Goal: Task Accomplishment & Management: Complete application form

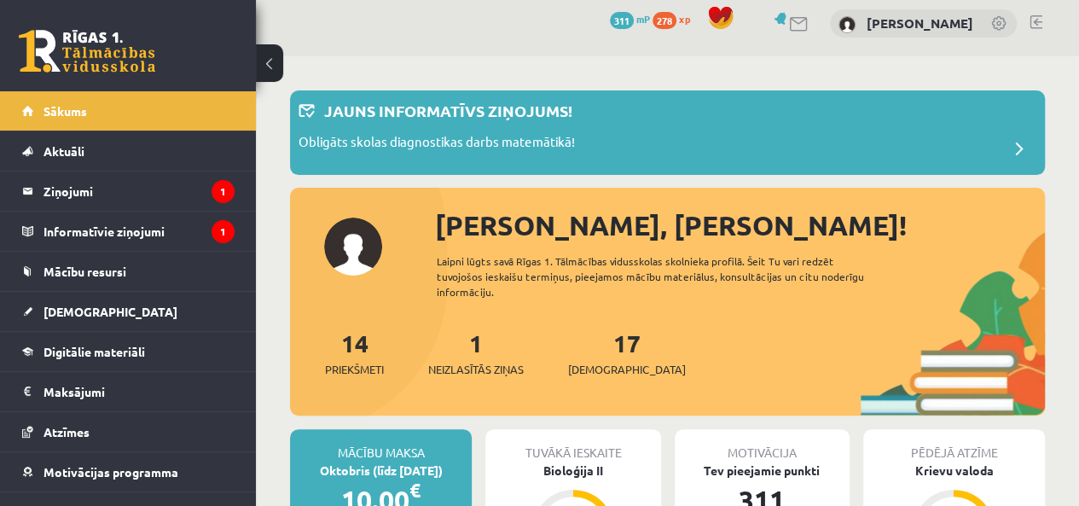
scroll to position [3, 0]
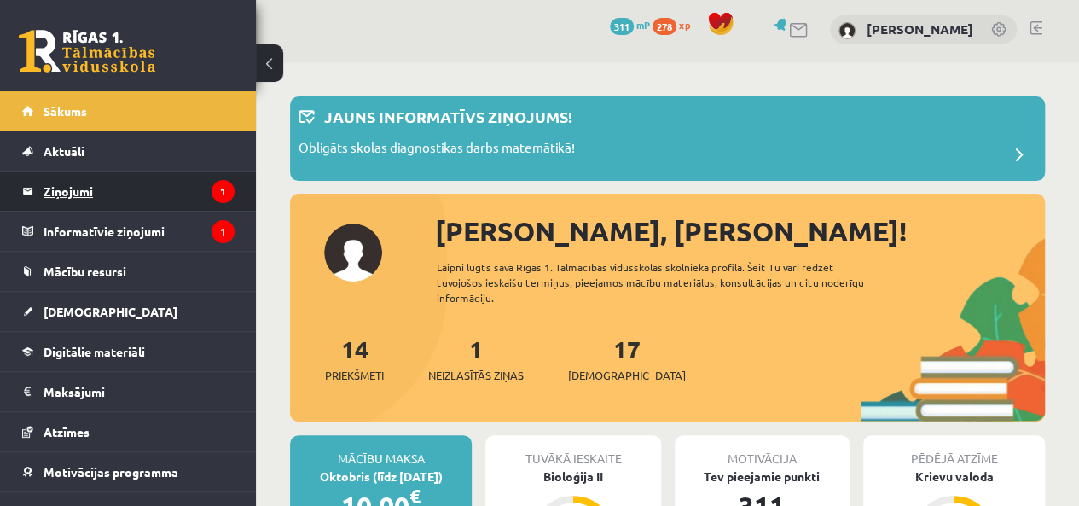
click at [67, 195] on legend "Ziņojumi 1" at bounding box center [139, 190] width 191 height 39
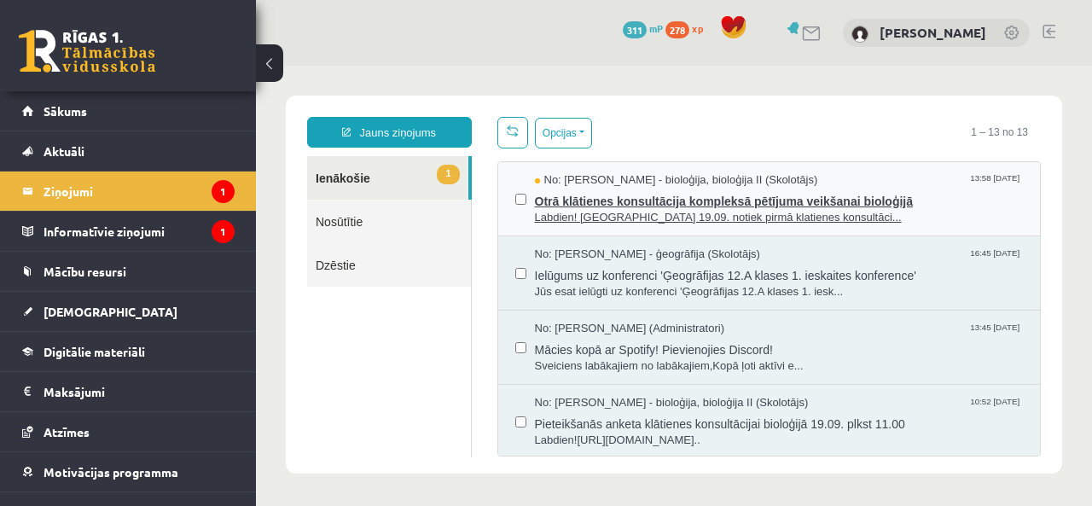
click at [957, 206] on span "Otrā klātienes konsultācija kompleksā pētījuma veikšanai bioloģijā" at bounding box center [779, 199] width 489 height 21
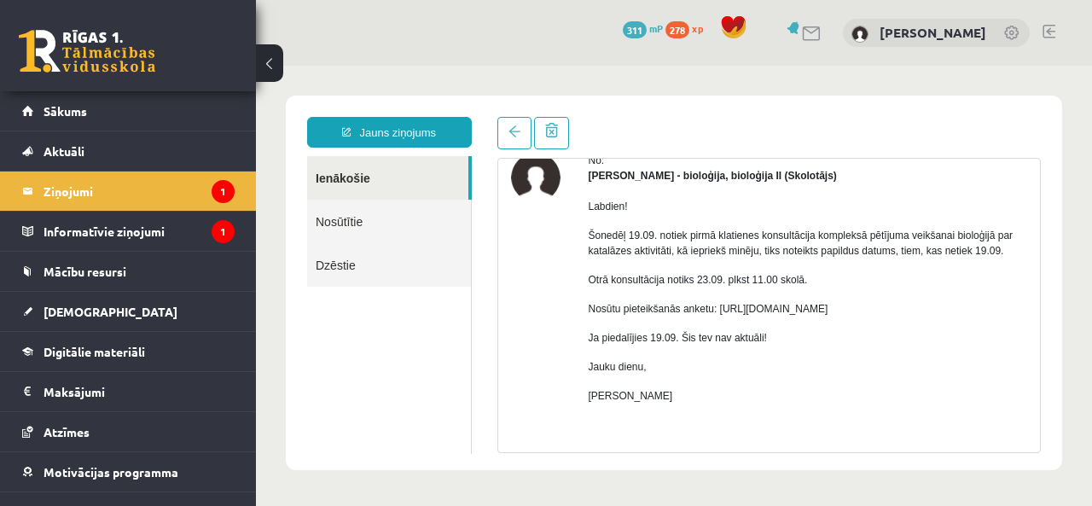
scroll to position [84, 0]
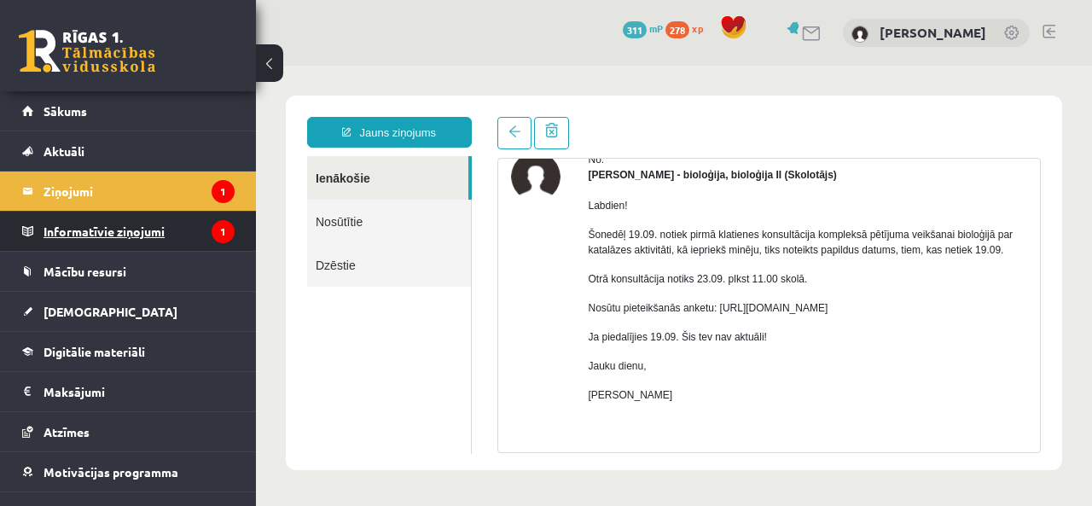
click at [93, 242] on legend "Informatīvie ziņojumi 1" at bounding box center [139, 231] width 191 height 39
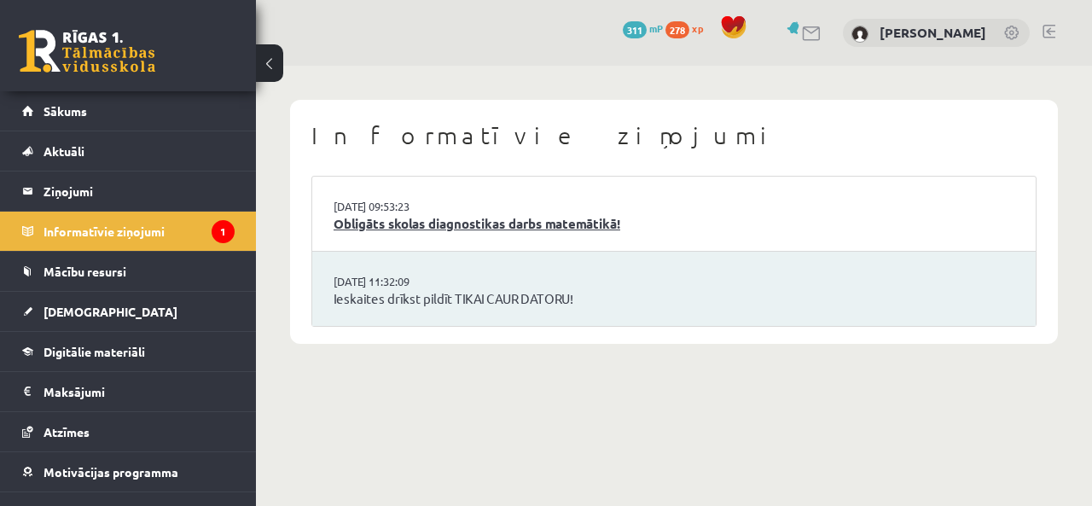
click at [660, 229] on link "Obligāts skolas diagnostikas darbs matemātikā!" at bounding box center [674, 224] width 681 height 20
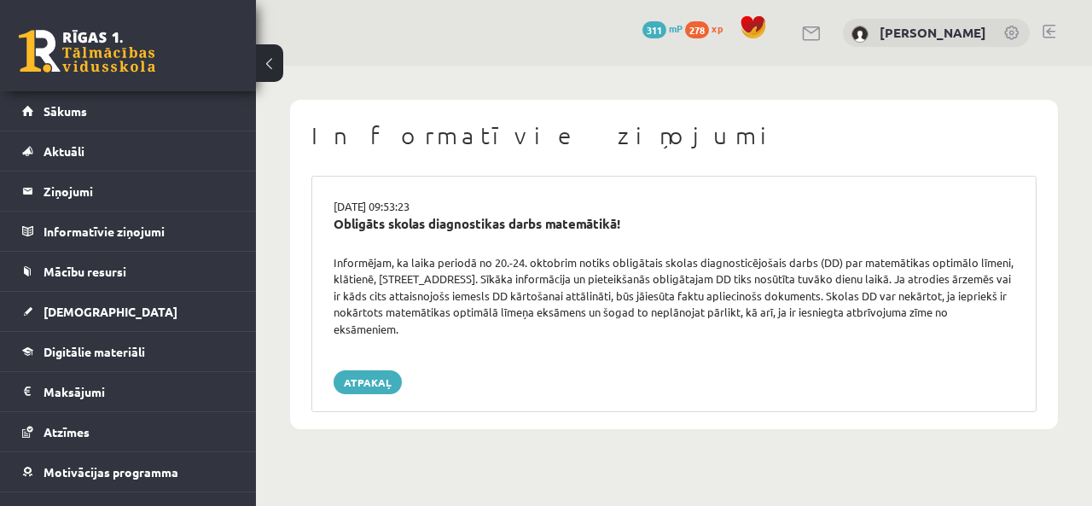
click at [122, 30] on link at bounding box center [87, 51] width 137 height 43
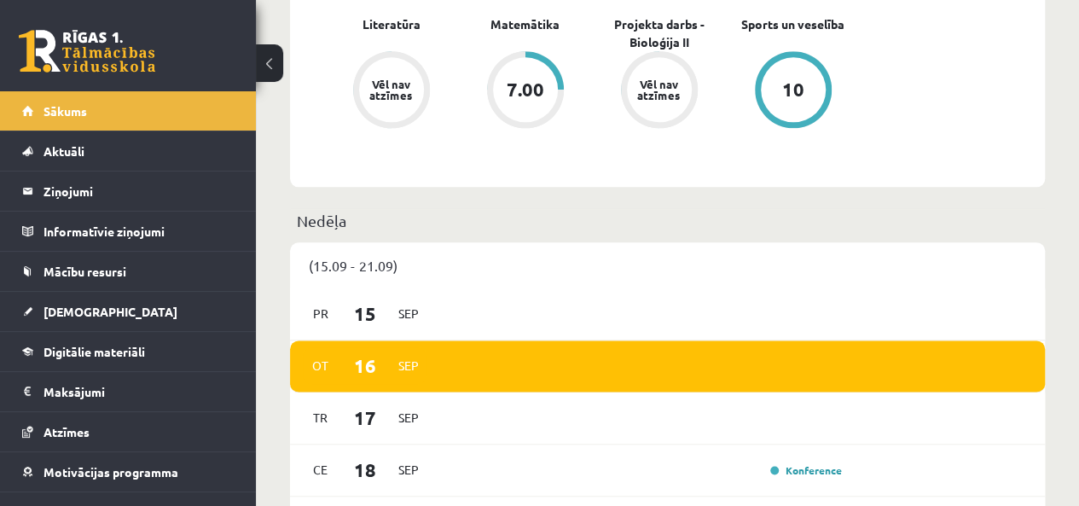
scroll to position [882, 0]
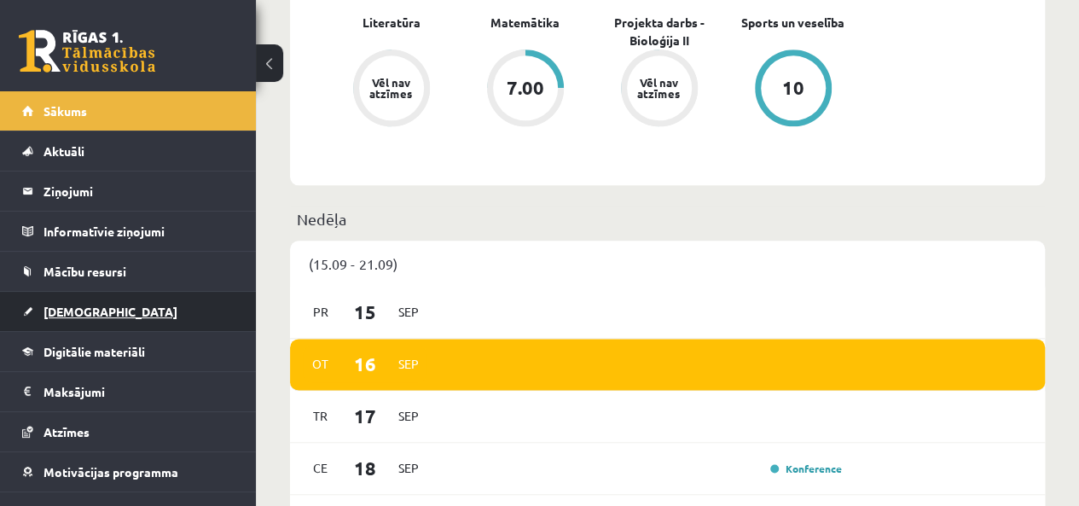
click at [68, 306] on span "[DEMOGRAPHIC_DATA]" at bounding box center [111, 311] width 134 height 15
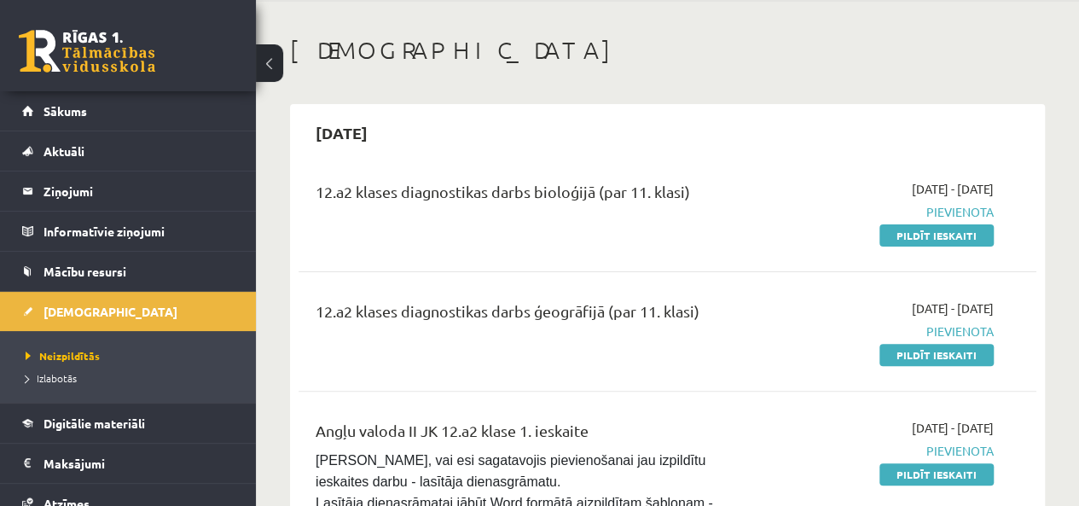
scroll to position [67, 0]
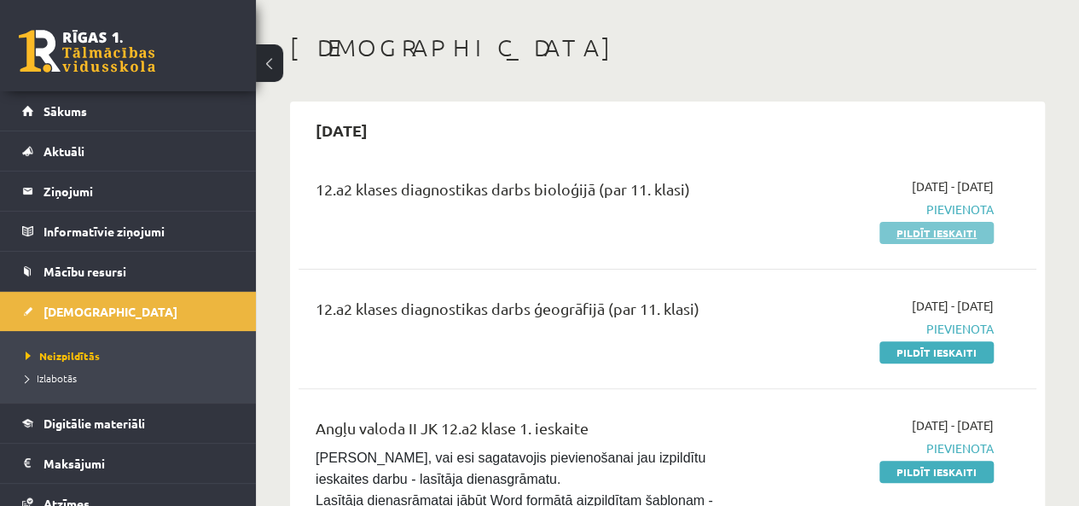
click at [949, 228] on link "Pildīt ieskaiti" at bounding box center [937, 233] width 114 height 22
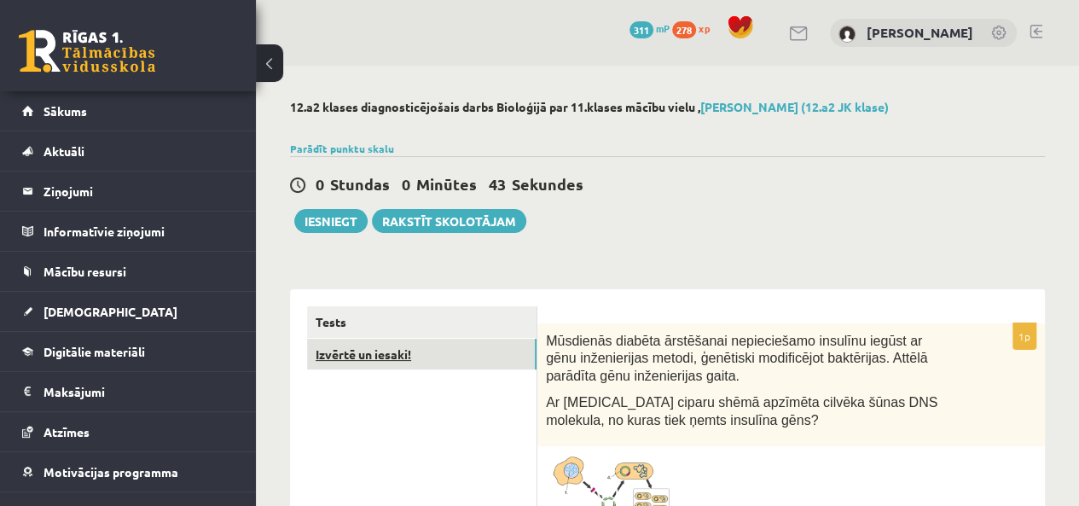
click at [363, 349] on link "Izvērtē un iesaki!" at bounding box center [422, 355] width 230 height 32
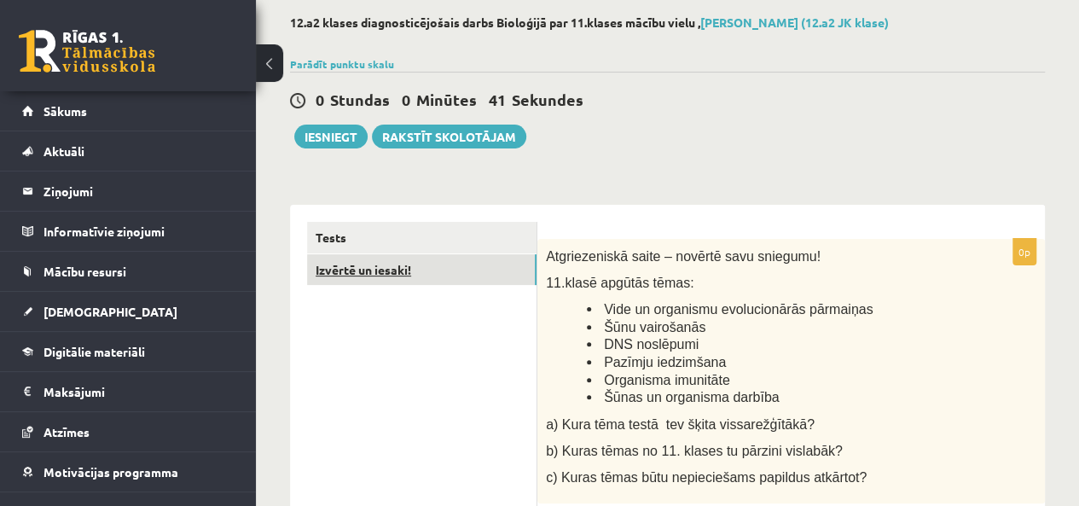
scroll to position [75, 0]
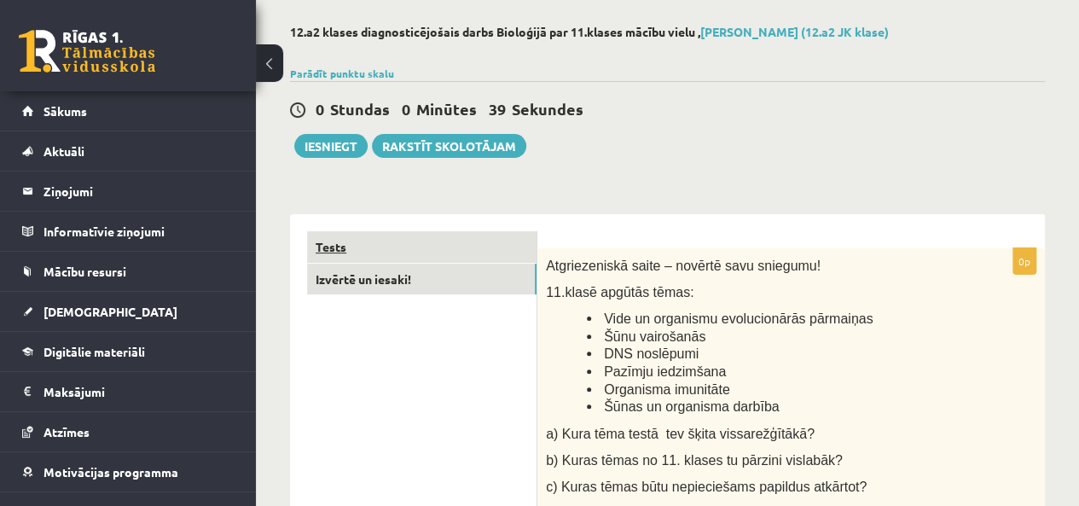
click at [336, 248] on link "Tests" at bounding box center [422, 247] width 230 height 32
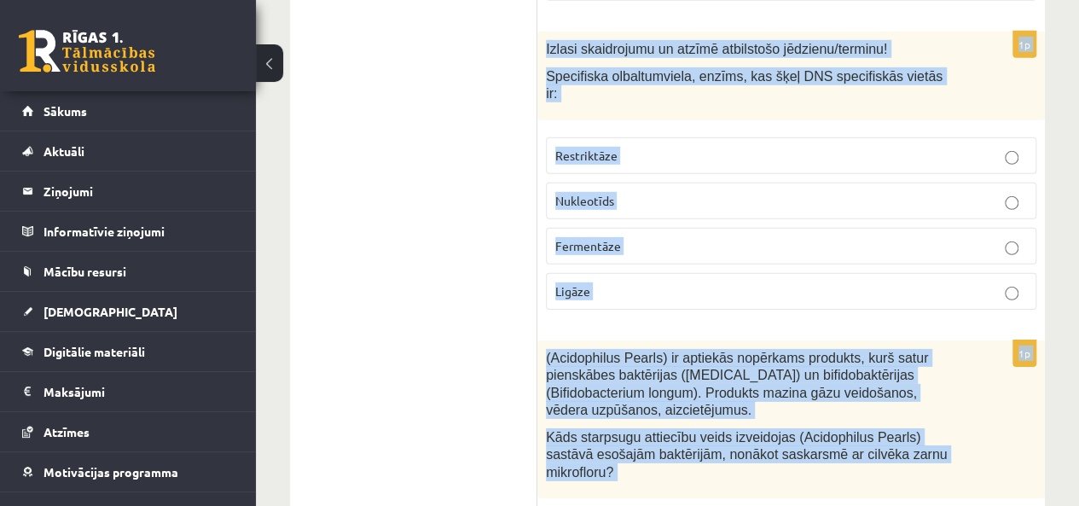
scroll to position [9018, 0]
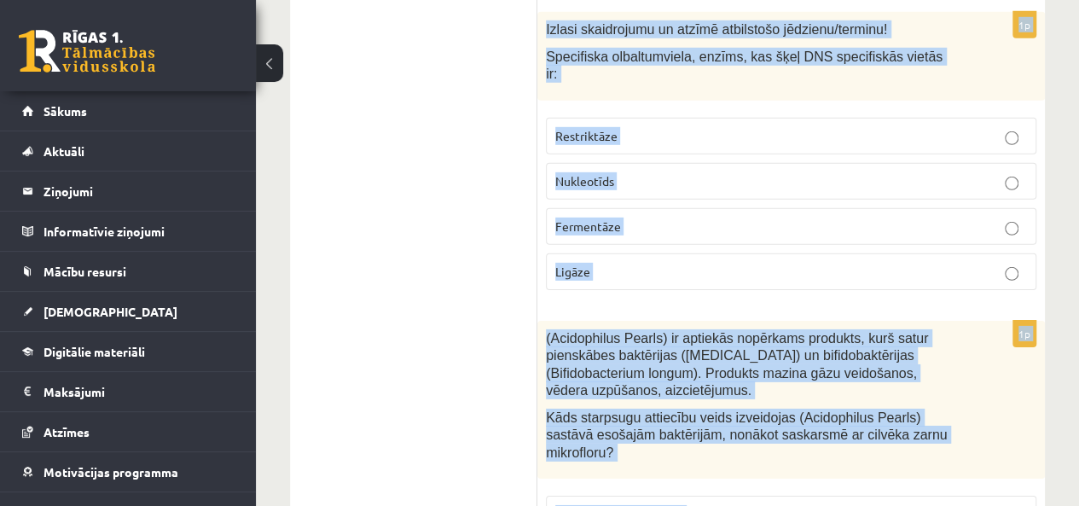
drag, startPoint x: 548, startPoint y: 258, endPoint x: 812, endPoint y: 485, distance: 348.5
copy form "Mūsdienās diabēta ārstēšanai nepieciešamo insulīnu iegūst ar gēnu inženierijas …"
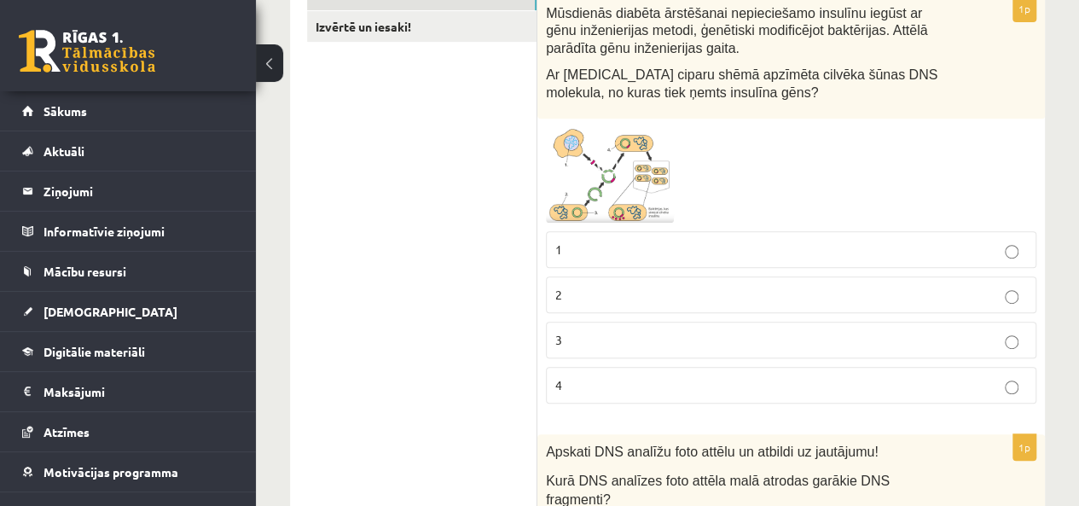
scroll to position [326, 0]
drag, startPoint x: 656, startPoint y: 218, endPoint x: 398, endPoint y: 291, distance: 268.7
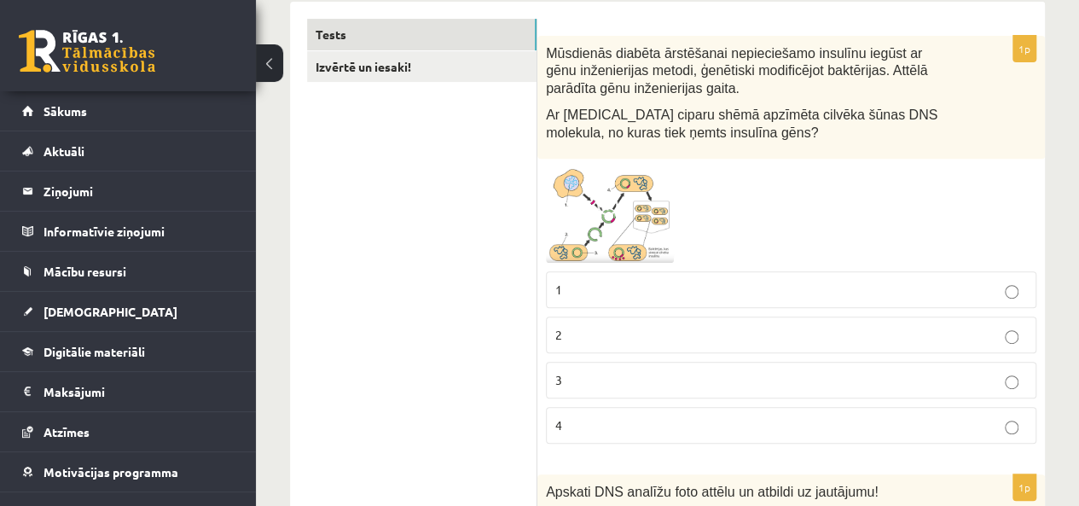
scroll to position [287, 0]
click at [643, 225] on img at bounding box center [610, 216] width 128 height 96
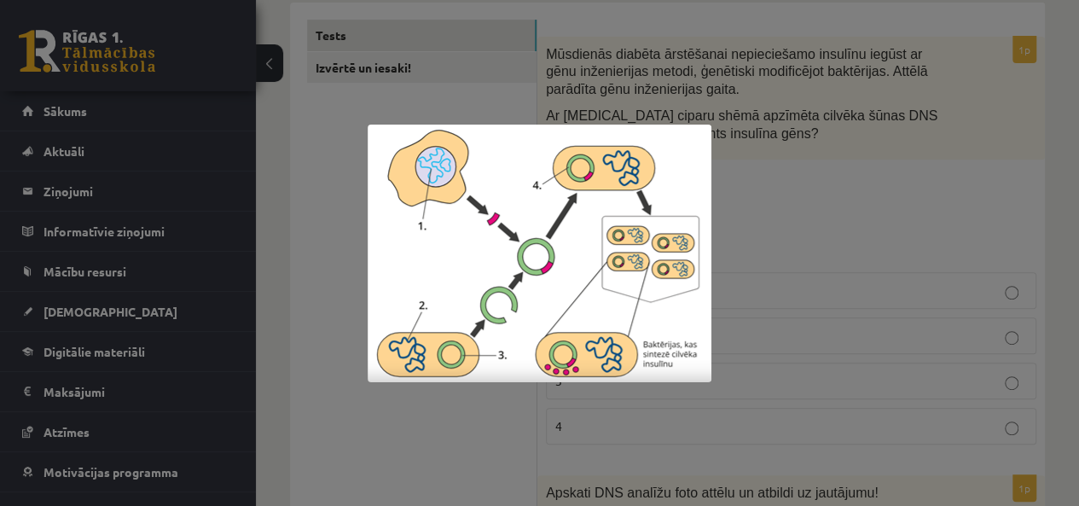
click at [317, 259] on div at bounding box center [539, 253] width 1079 height 506
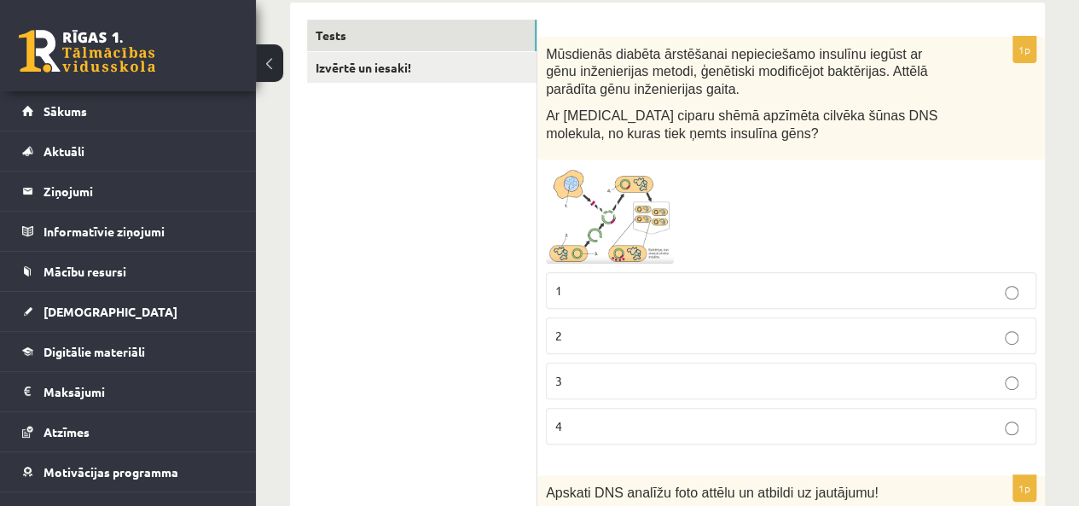
click at [651, 286] on p "1" at bounding box center [791, 291] width 472 height 18
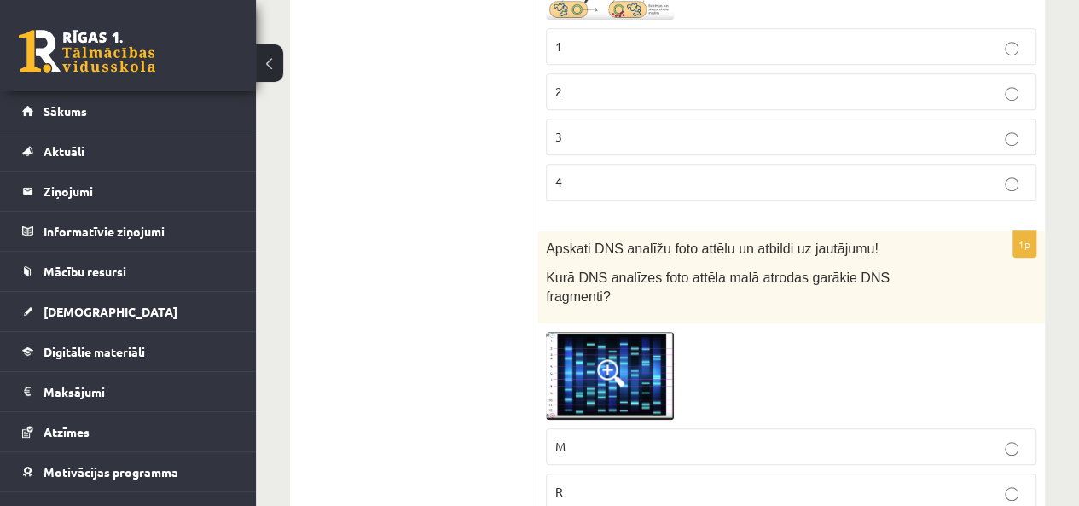
scroll to position [572, 0]
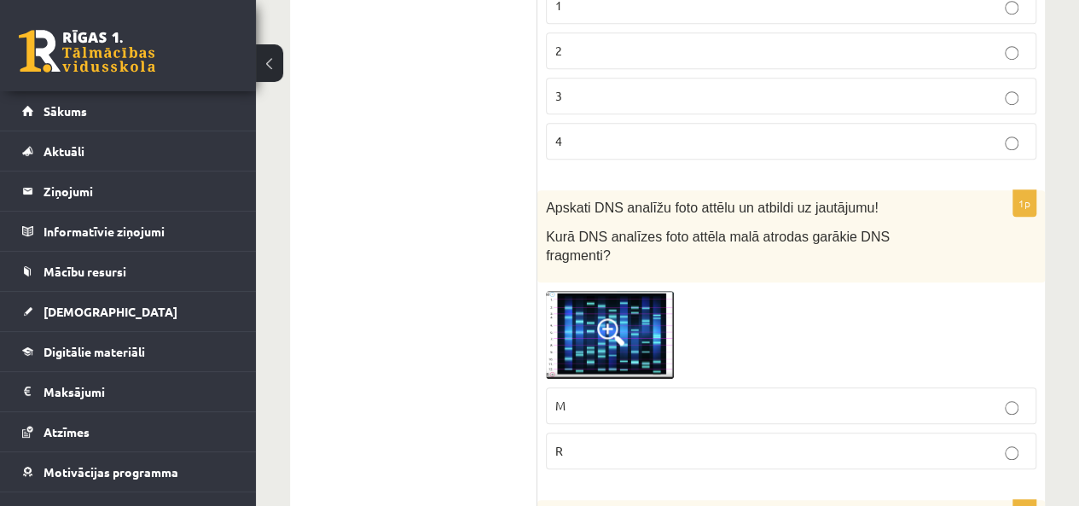
click at [601, 387] on label "M" at bounding box center [791, 405] width 491 height 37
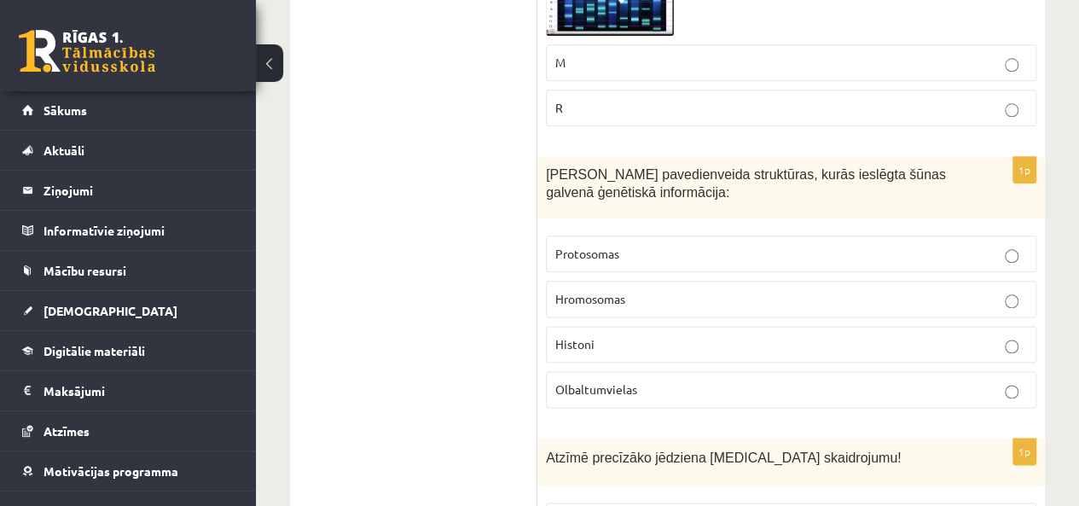
scroll to position [916, 0]
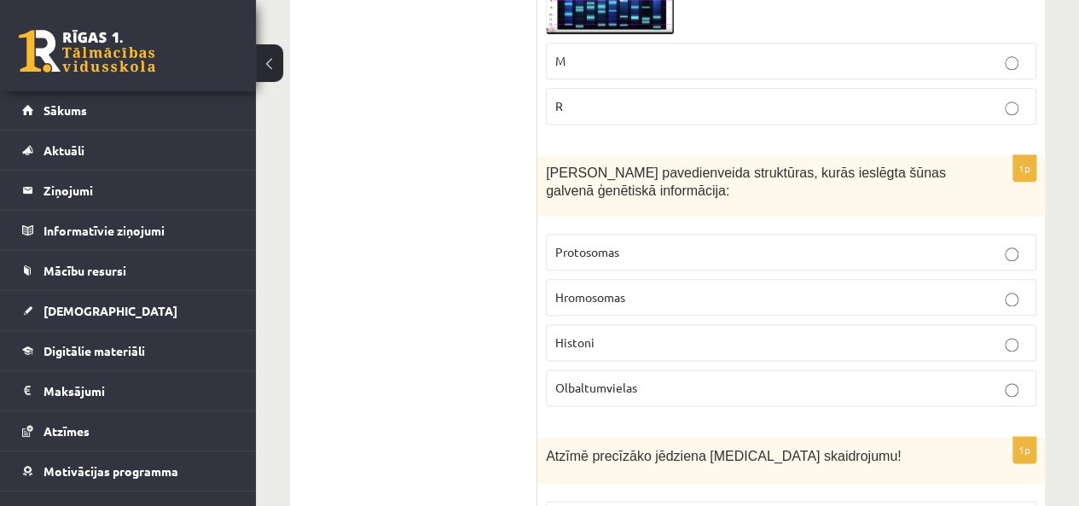
click at [681, 288] on p "Hromosomas" at bounding box center [791, 297] width 472 height 18
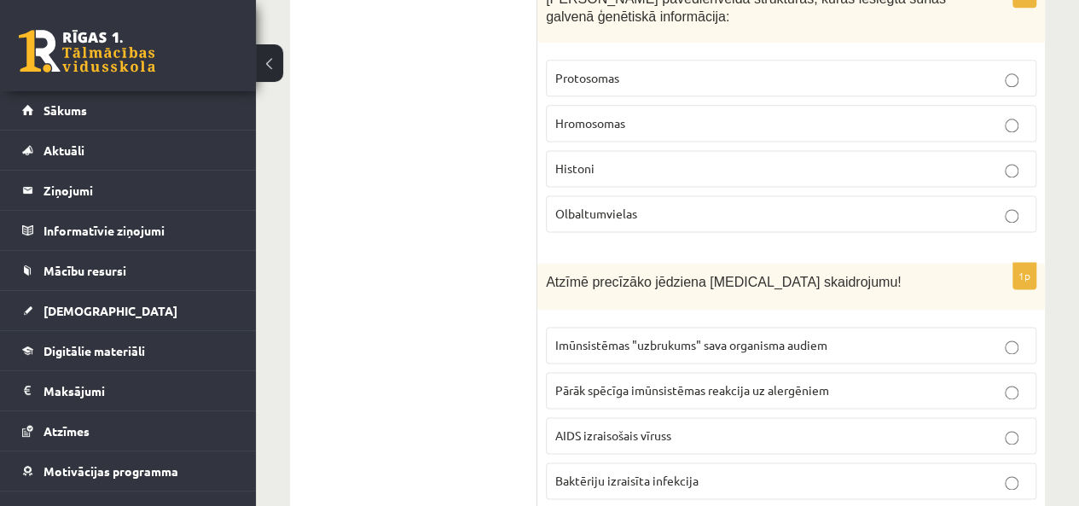
scroll to position [1104, 0]
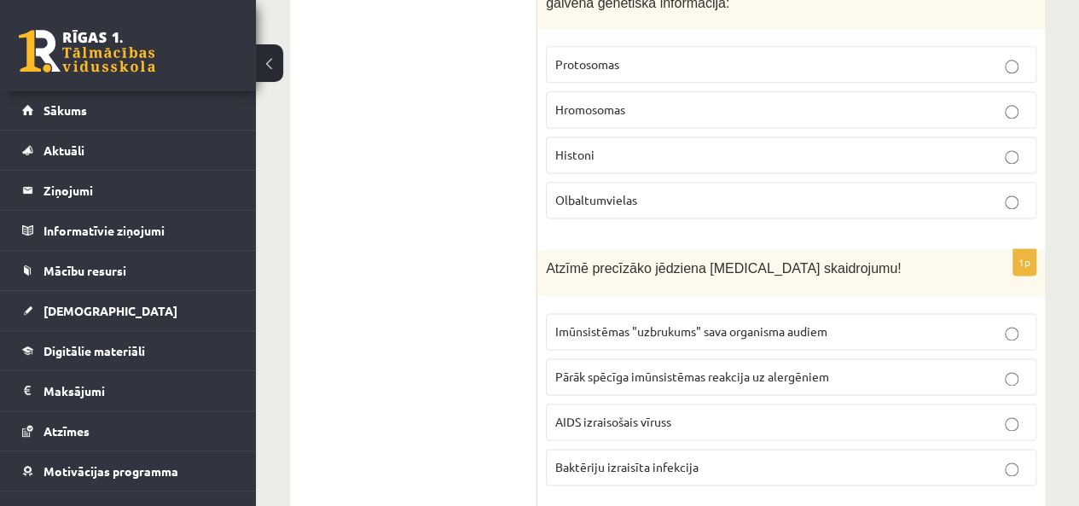
click at [678, 371] on fieldset "Imūnsistēmas "uzbrukums" sava organisma audiem Pārāk spēcīga imūnsistēmas reakc…" at bounding box center [791, 398] width 491 height 186
click at [667, 404] on label "AIDS izraisošais vīruss" at bounding box center [791, 422] width 491 height 37
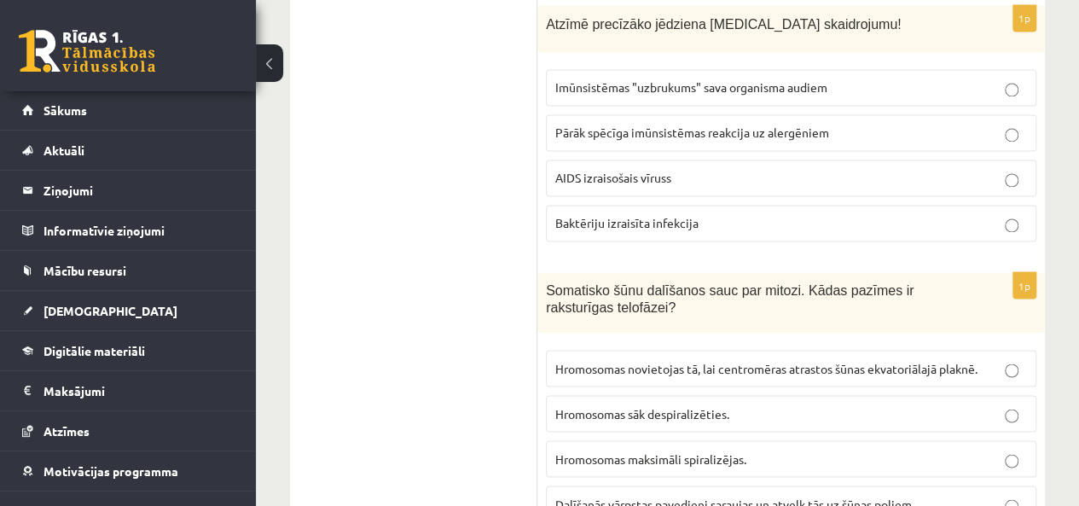
scroll to position [1400, 0]
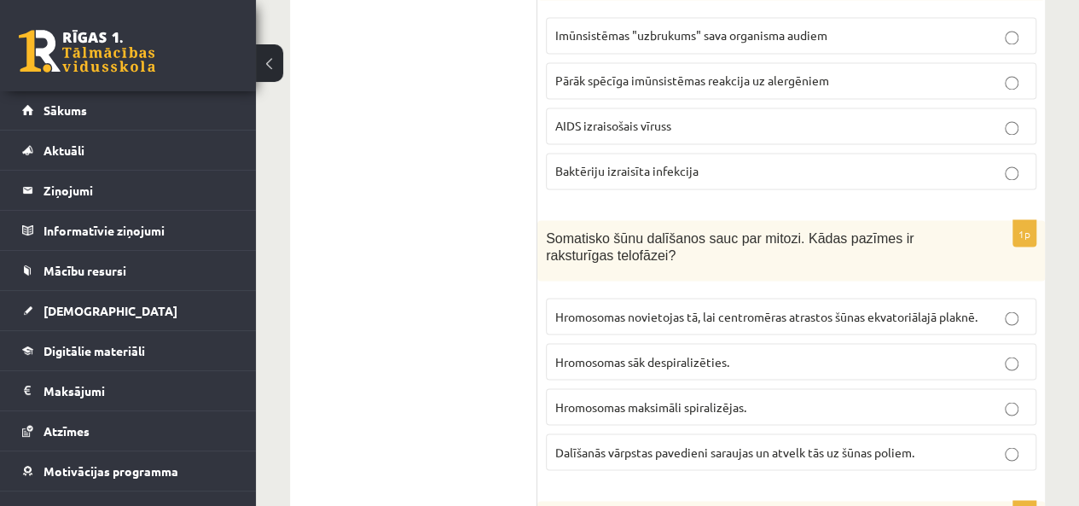
click at [683, 353] on span "Hromosomas sāk despiralizēties." at bounding box center [642, 360] width 174 height 15
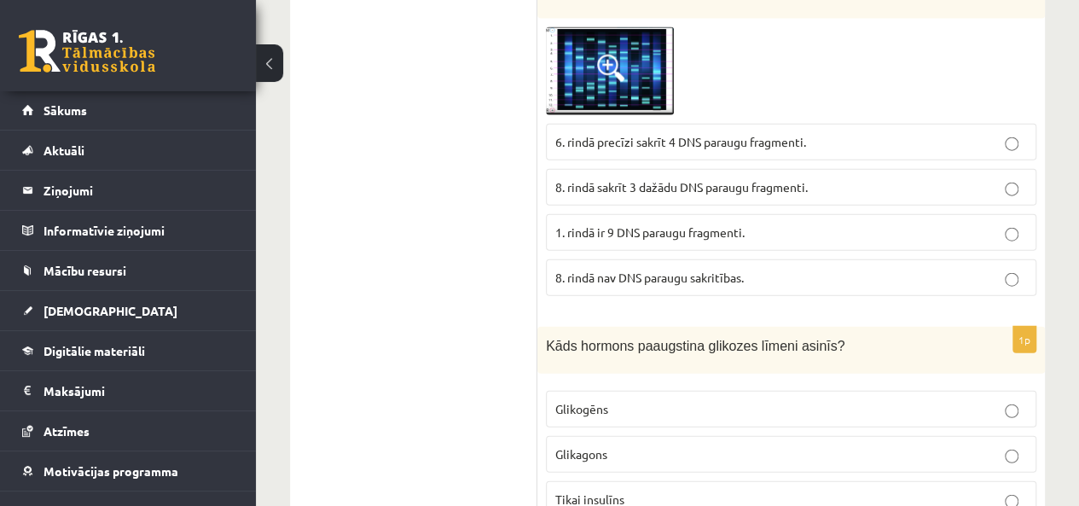
scroll to position [1954, 0]
click at [633, 437] on label "Glikagons" at bounding box center [791, 455] width 491 height 37
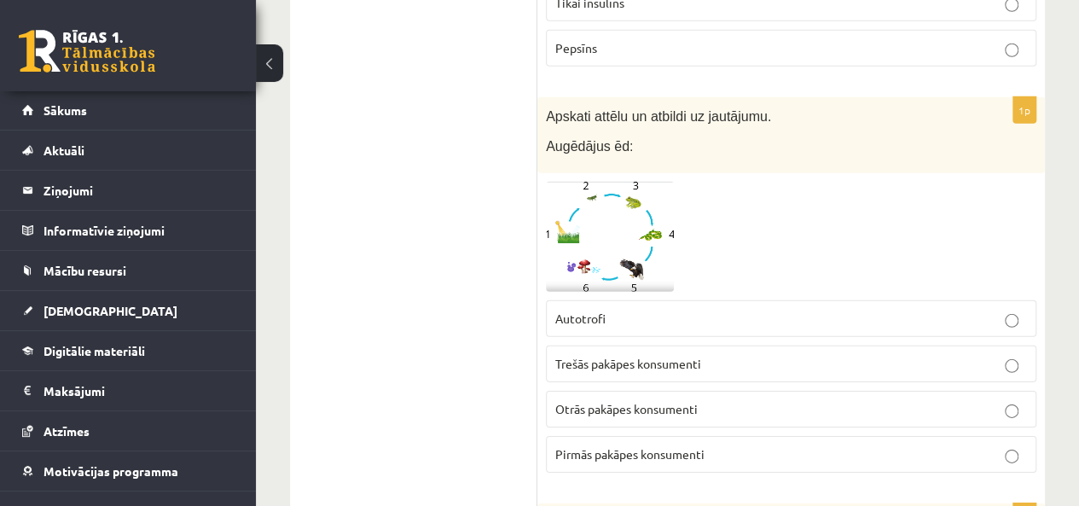
scroll to position [2452, 0]
click at [665, 390] on label "Otrās pakāpes konsumenti" at bounding box center [791, 408] width 491 height 37
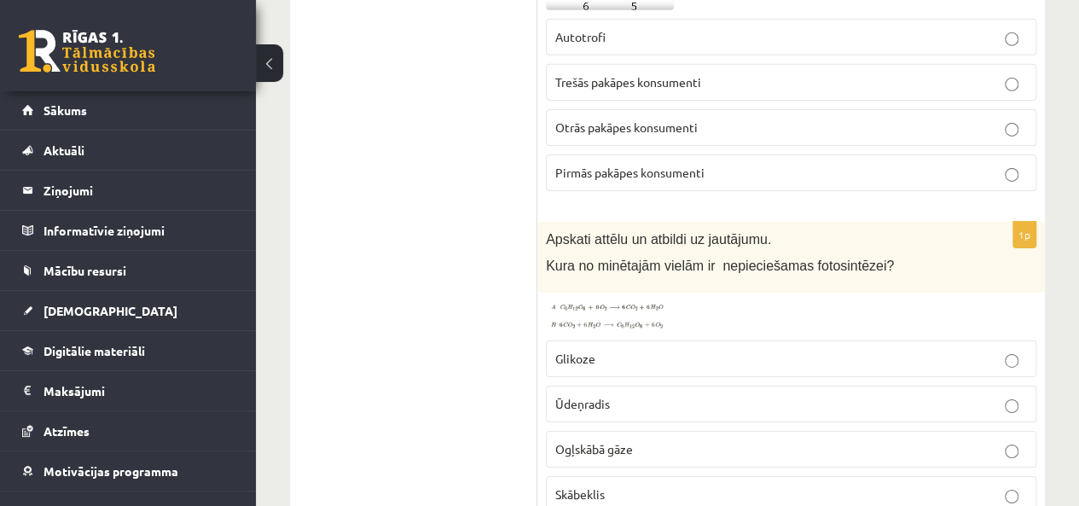
scroll to position [2751, 0]
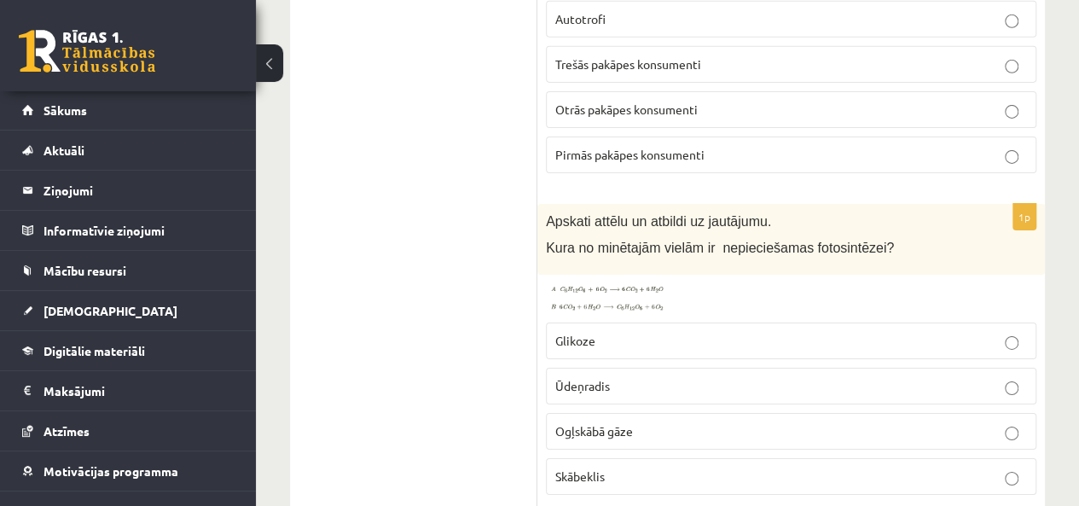
click at [630, 423] on span "Ogļskābā gāze" at bounding box center [594, 430] width 78 height 15
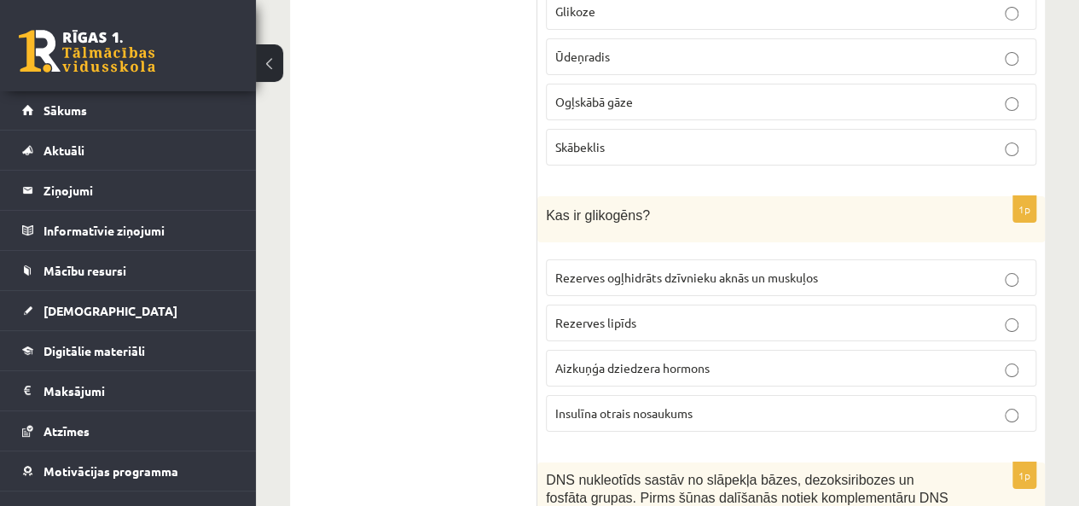
scroll to position [3082, 0]
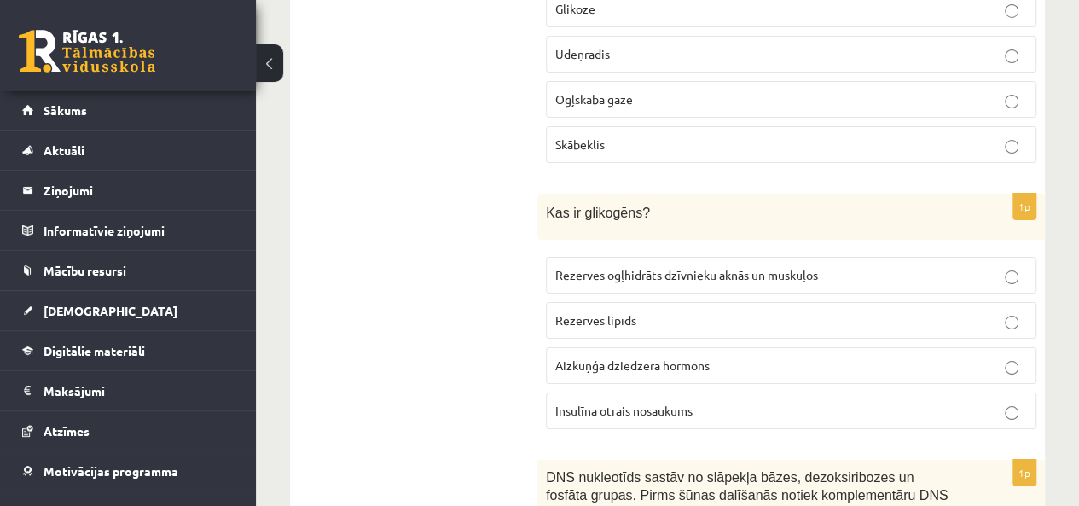
click at [633, 267] on span "Rezerves ogļhidrāts dzīvnieku aknās un muskuļos" at bounding box center [686, 274] width 263 height 15
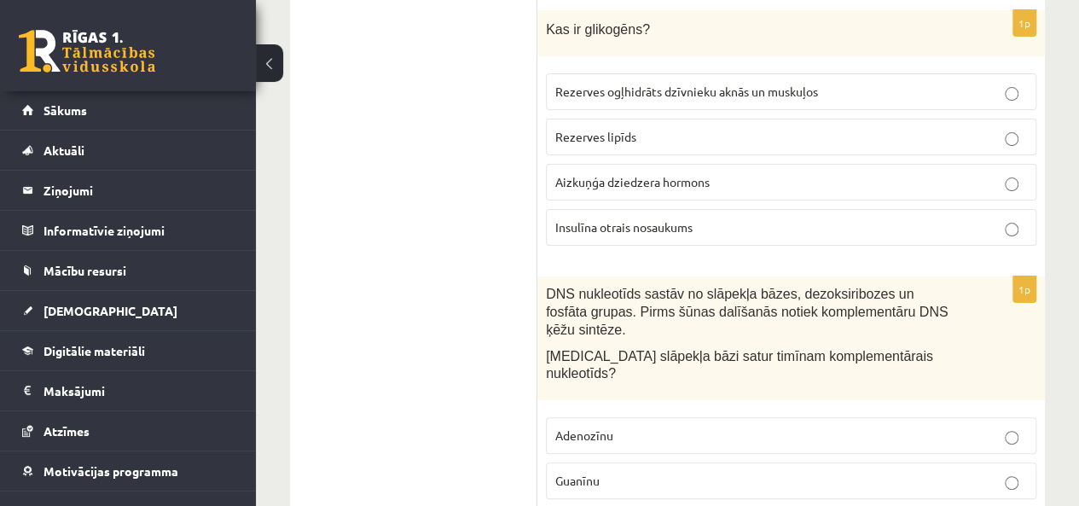
scroll to position [3242, 0]
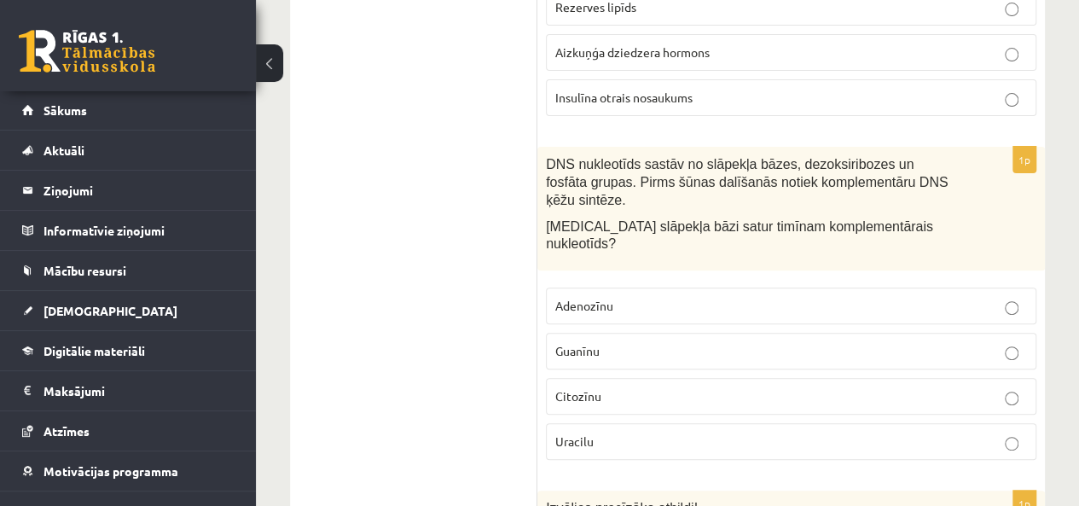
scroll to position [3396, 0]
click at [590, 287] on label "Adenozīnu" at bounding box center [791, 305] width 491 height 37
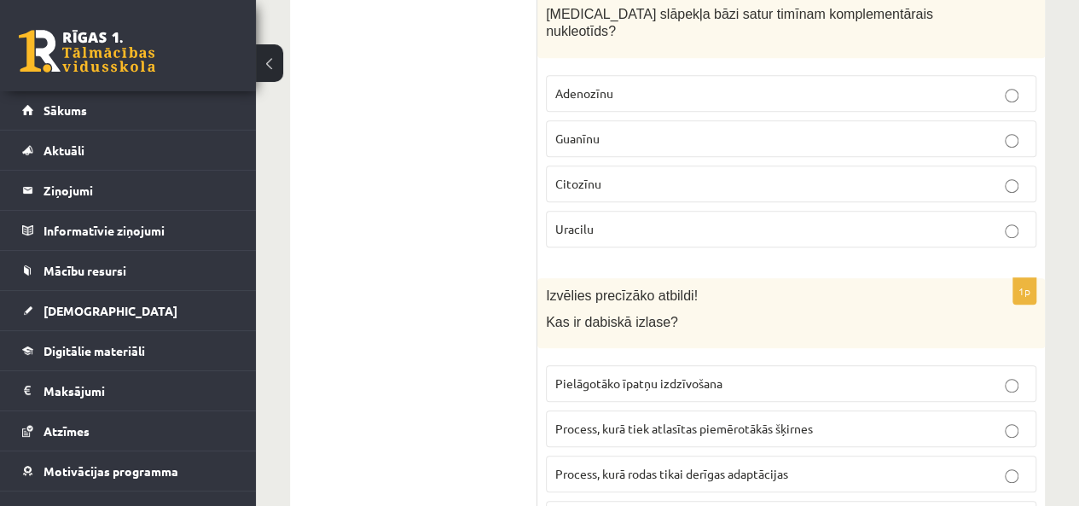
scroll to position [3642, 0]
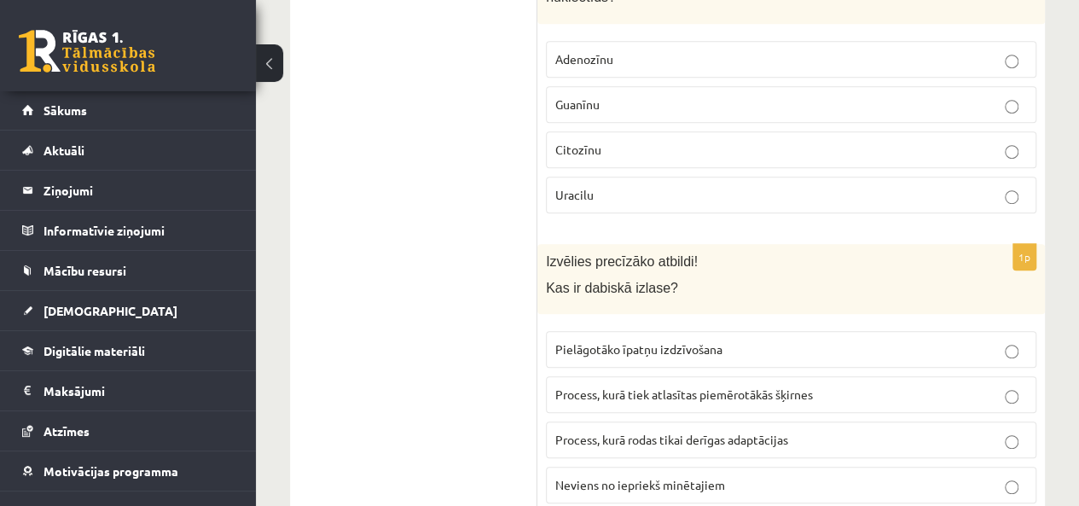
click at [662, 340] on p "Pielāgotāko īpatņu izdzīvošana" at bounding box center [791, 349] width 472 height 18
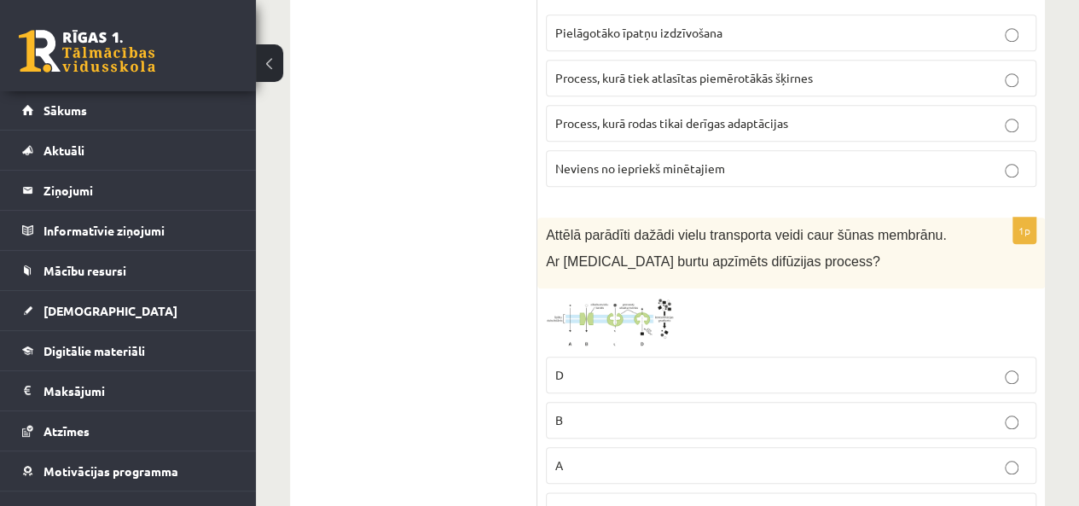
scroll to position [3960, 0]
click at [597, 456] on p "A" at bounding box center [791, 465] width 472 height 18
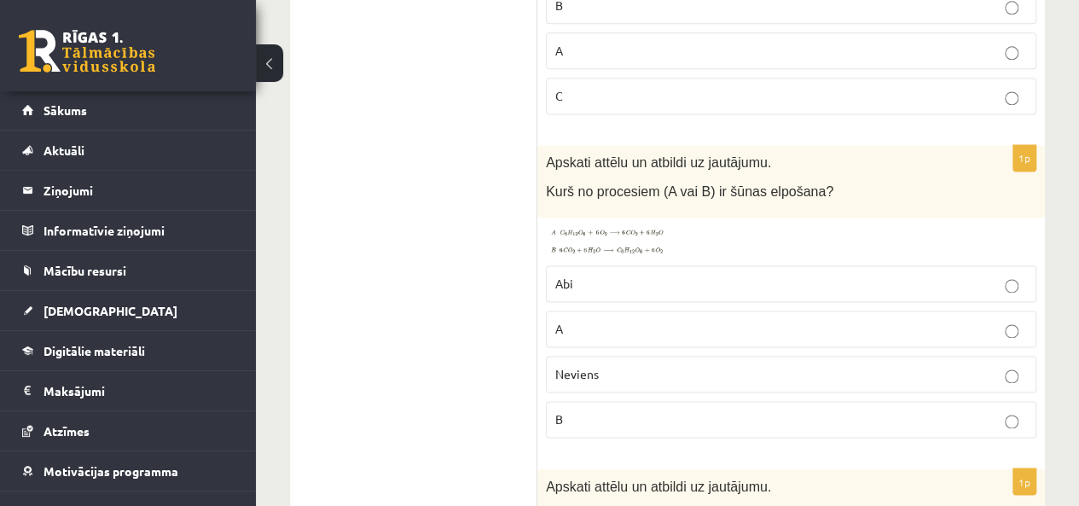
scroll to position [4372, 0]
click at [633, 412] on p "B" at bounding box center [791, 421] width 472 height 18
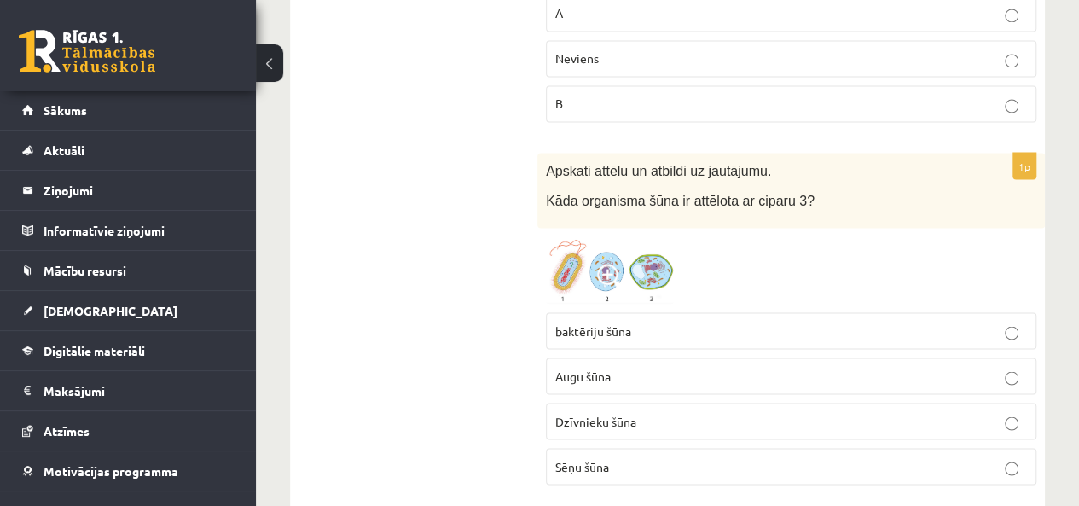
scroll to position [4690, 0]
click at [613, 366] on p "Augu šūna" at bounding box center [791, 375] width 472 height 18
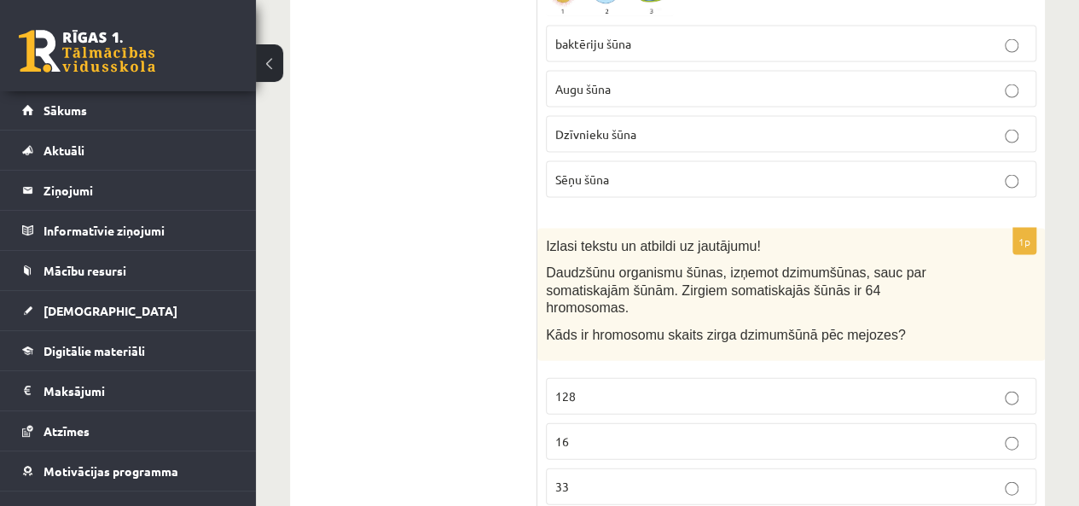
scroll to position [4977, 0]
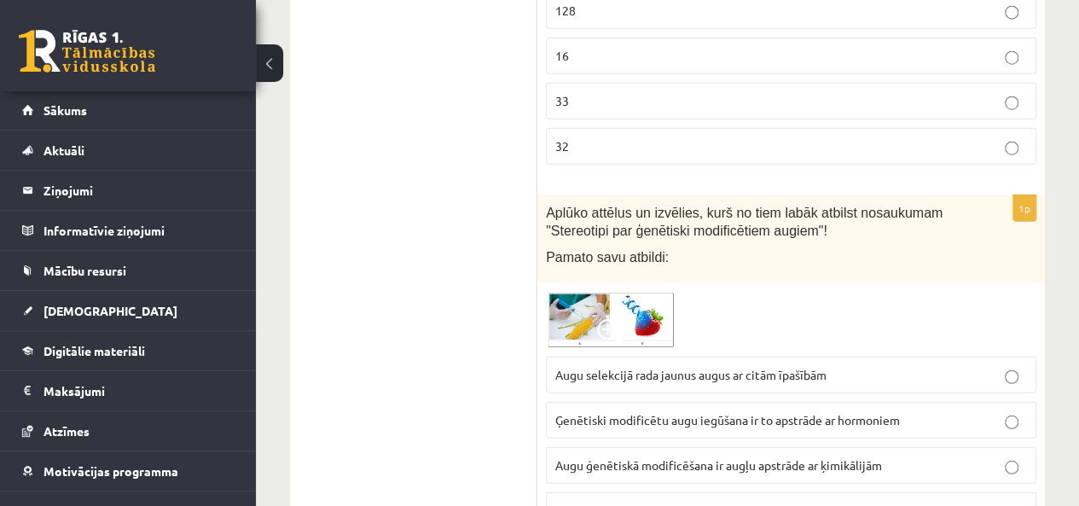
scroll to position [5362, 0]
click at [783, 502] on span "Augu ģenētiskā modificēšana nenotiek jau augošiem augiem" at bounding box center [717, 509] width 325 height 15
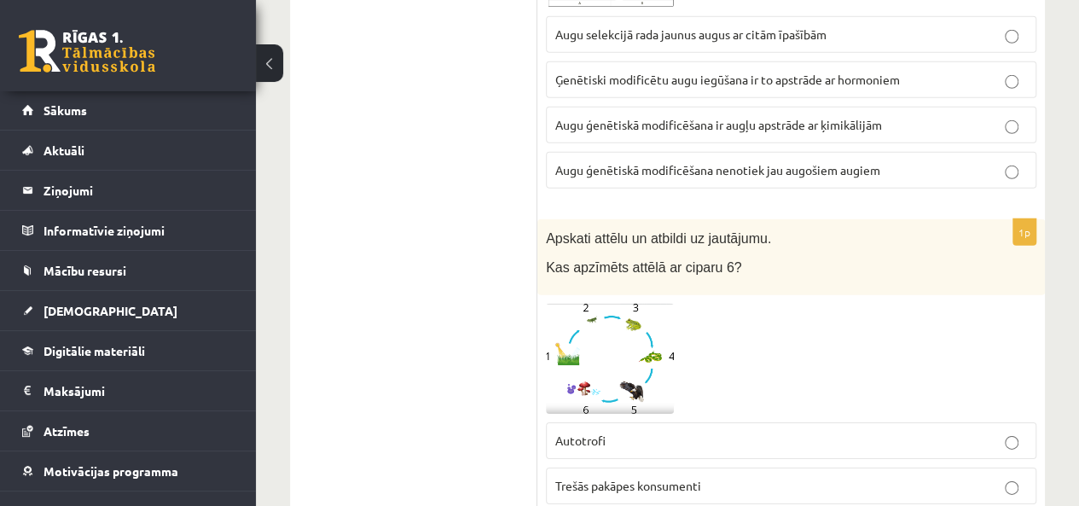
scroll to position [5720, 0]
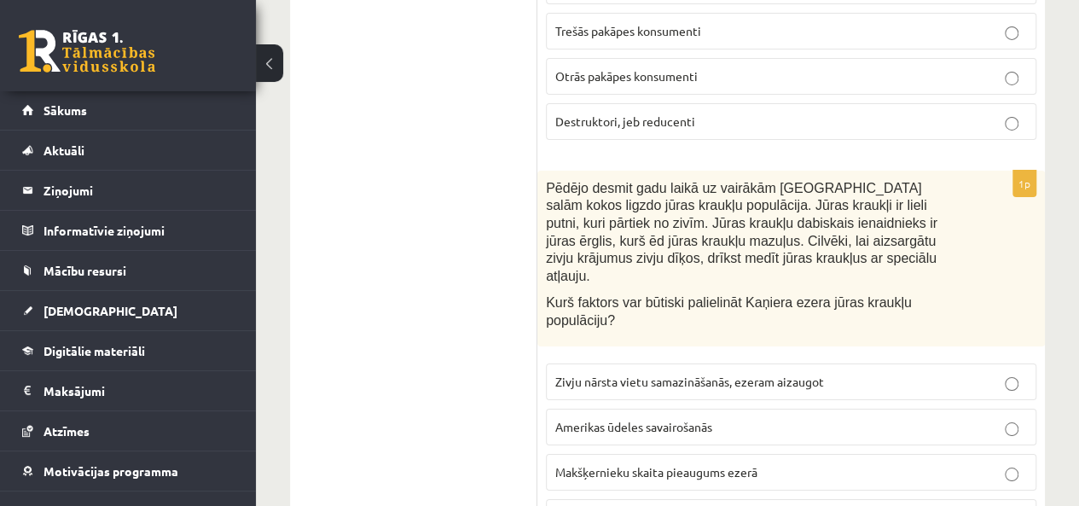
scroll to position [6160, 0]
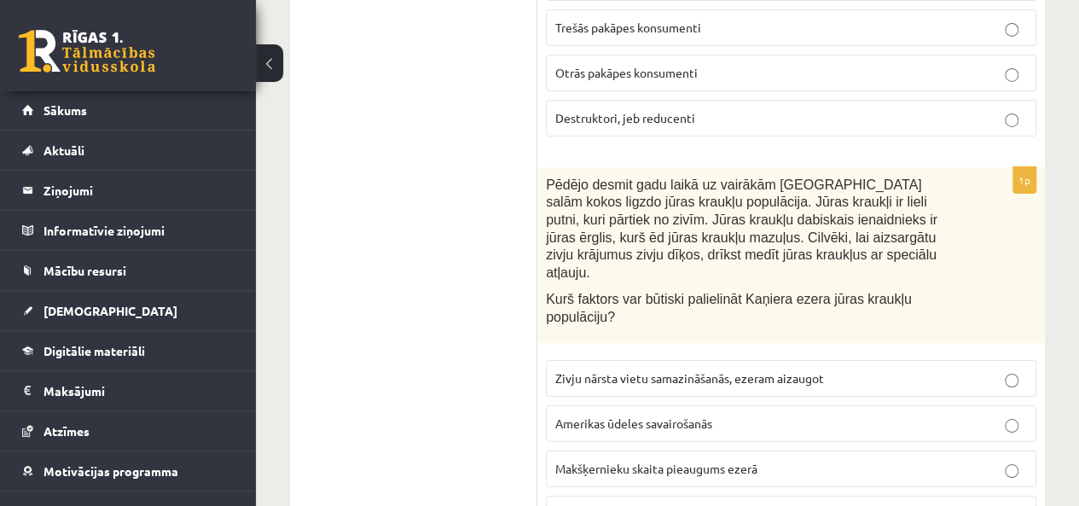
click at [636, 505] on span "Jūras ērgļu populācijas samazināšanās" at bounding box center [656, 513] width 203 height 15
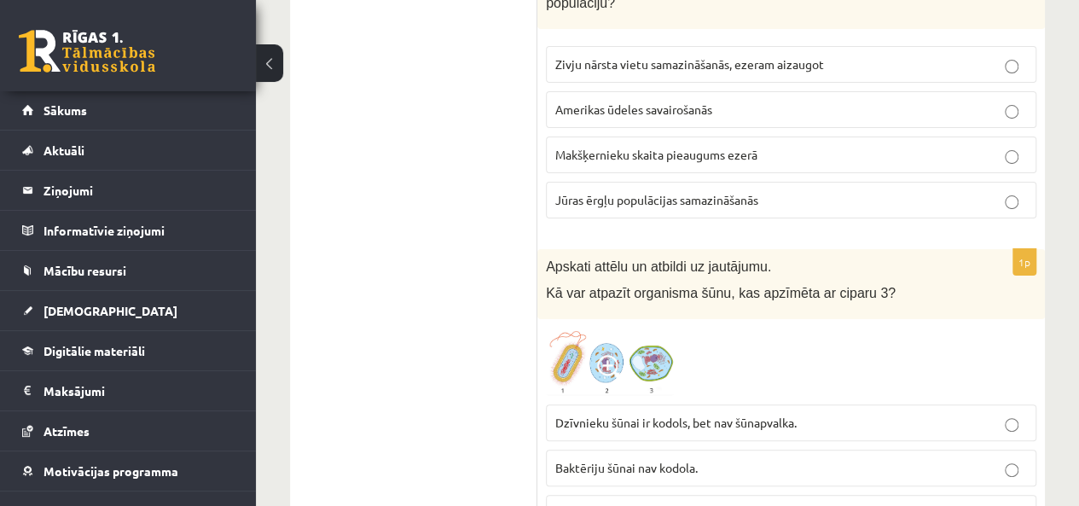
scroll to position [6489, 0]
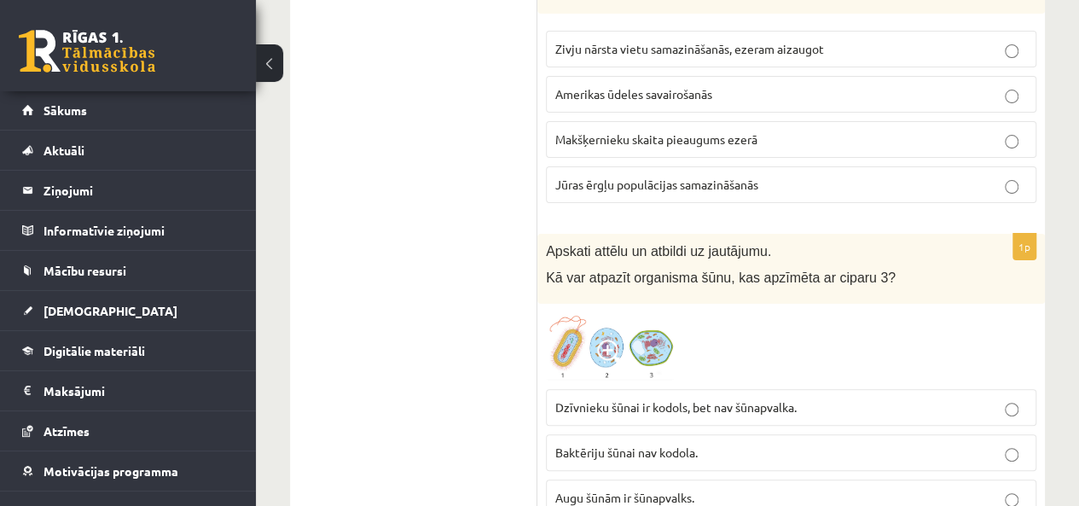
click at [609, 444] on span "Baktēriju šūnai nav kodola." at bounding box center [626, 451] width 142 height 15
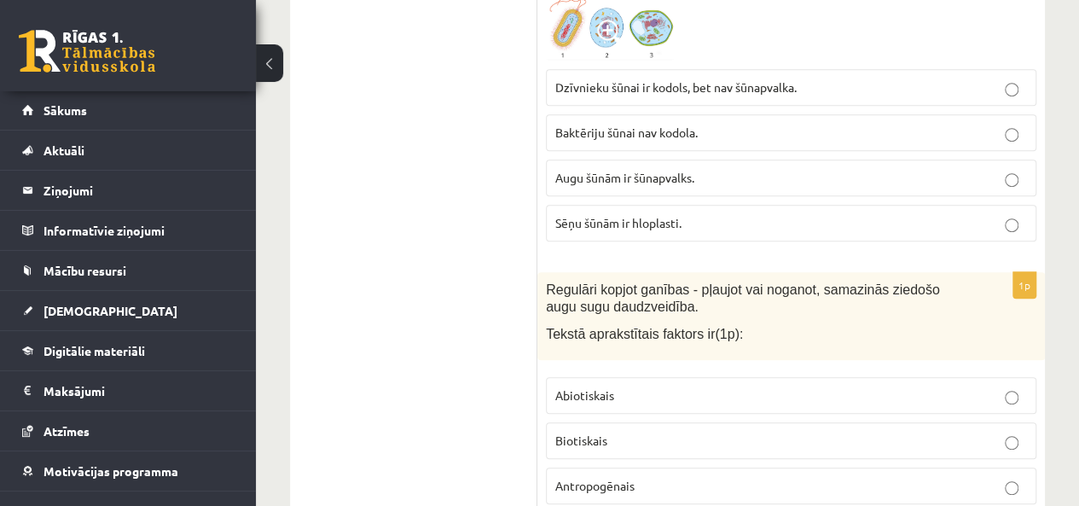
scroll to position [6811, 0]
click at [643, 466] on label "Antropogēnais" at bounding box center [791, 484] width 491 height 37
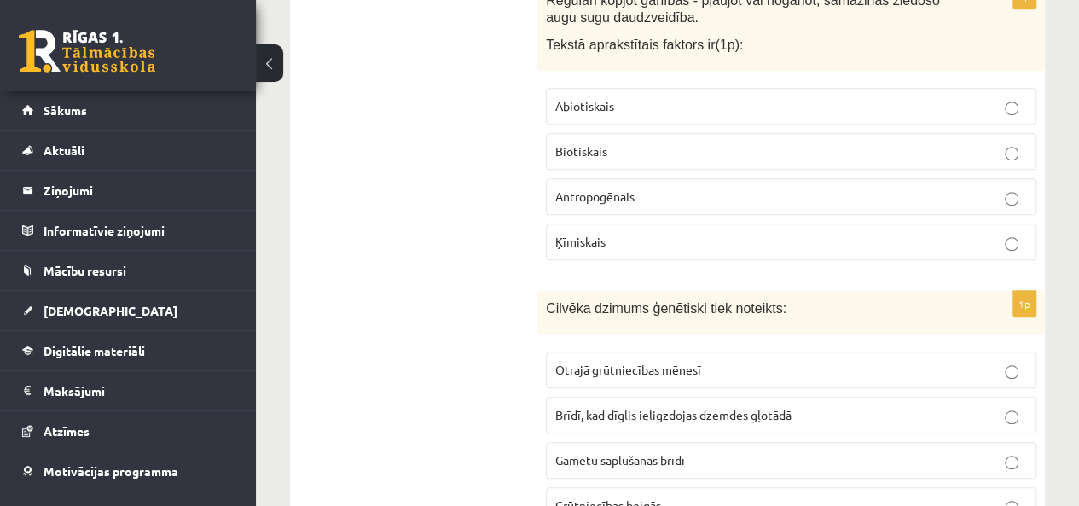
scroll to position [7106, 0]
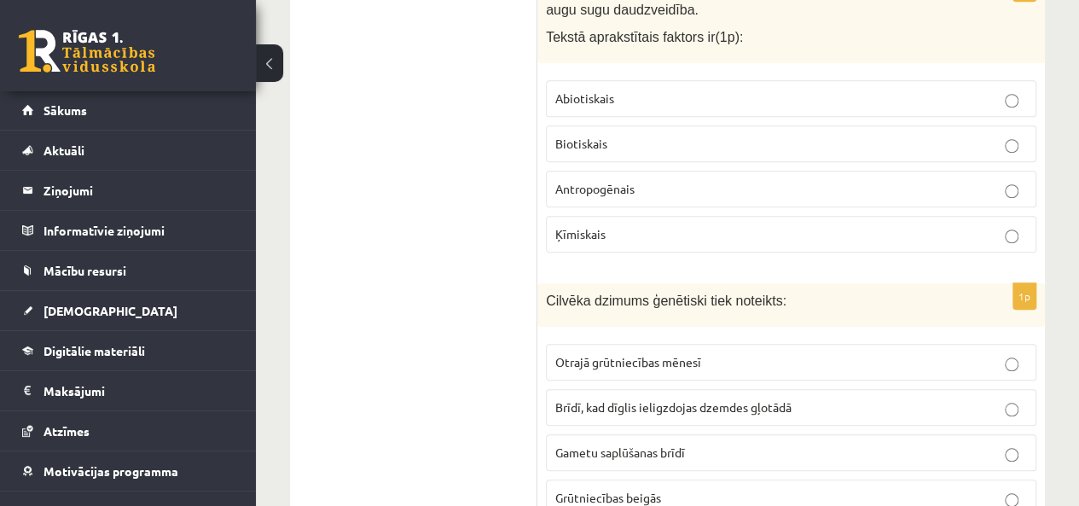
click at [645, 444] on span "Gametu saplūšanas brīdī" at bounding box center [620, 451] width 130 height 15
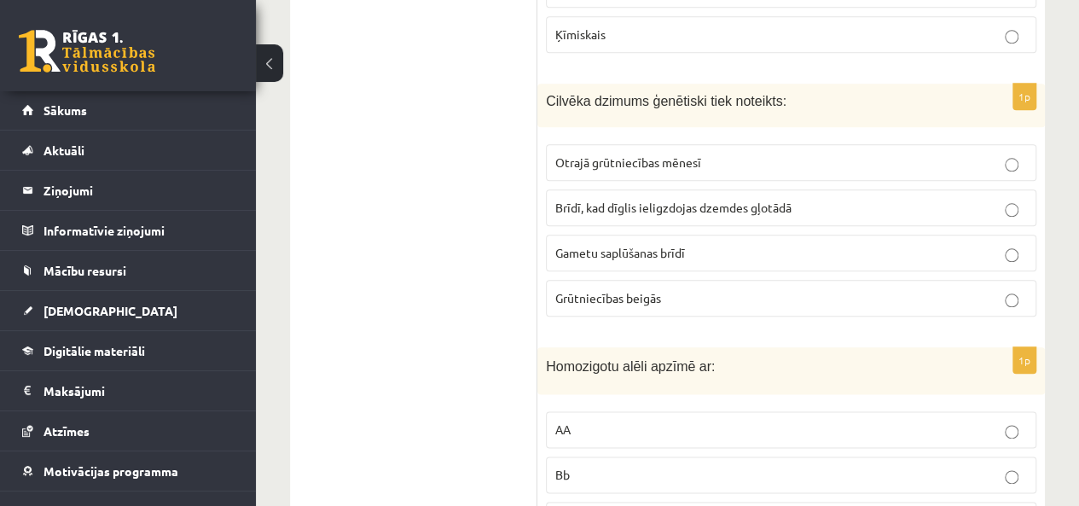
scroll to position [7351, 0]
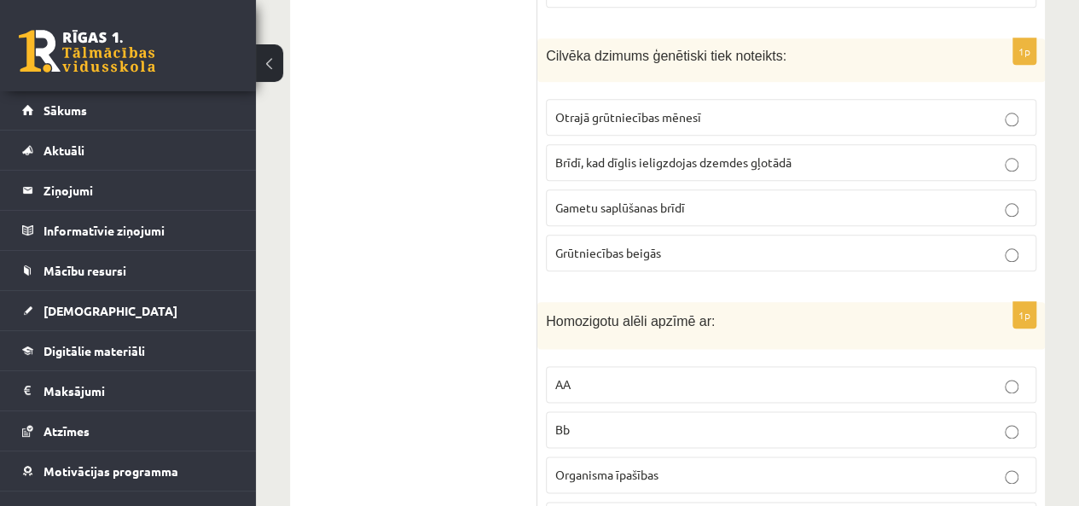
click at [625, 366] on label "AA" at bounding box center [791, 384] width 491 height 37
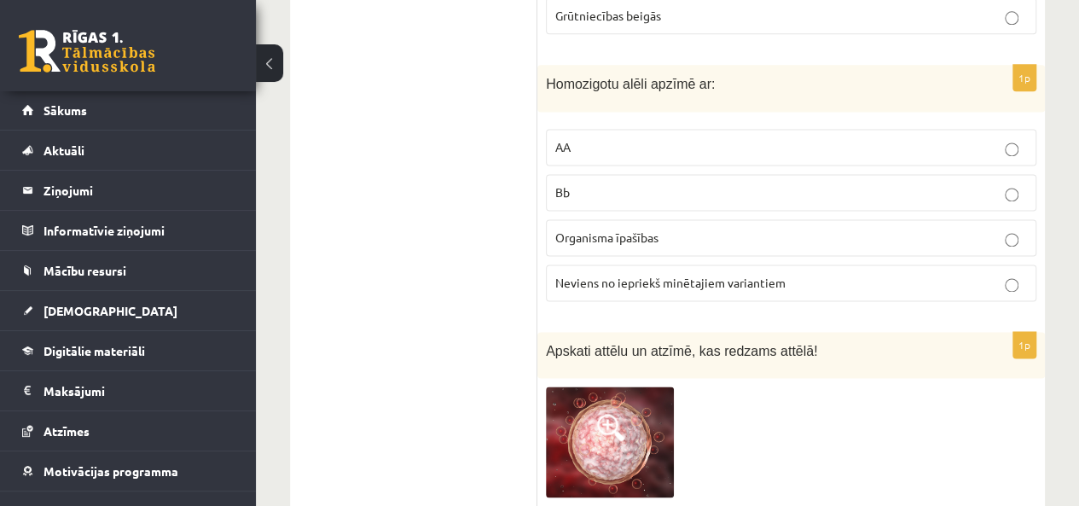
scroll to position [7597, 0]
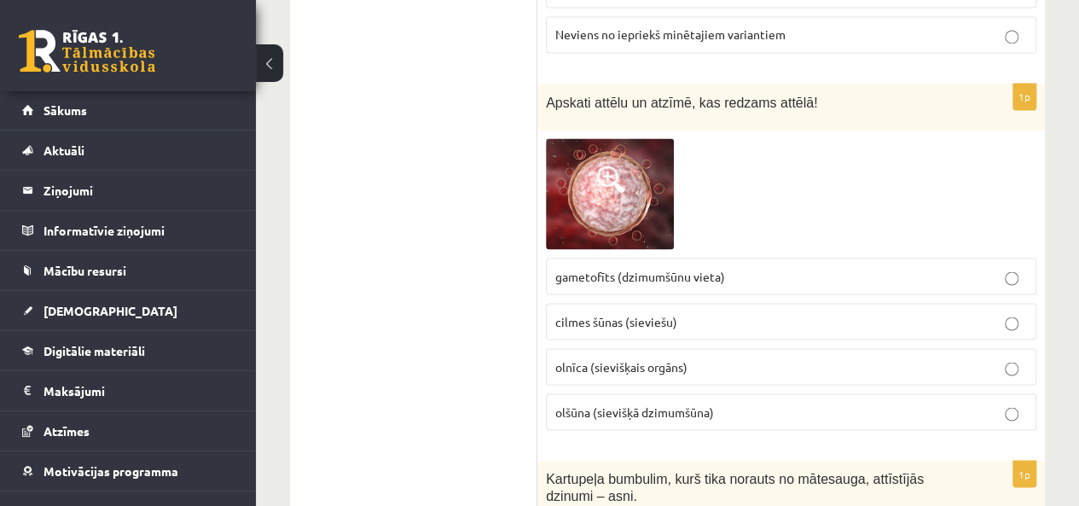
scroll to position [8039, 0]
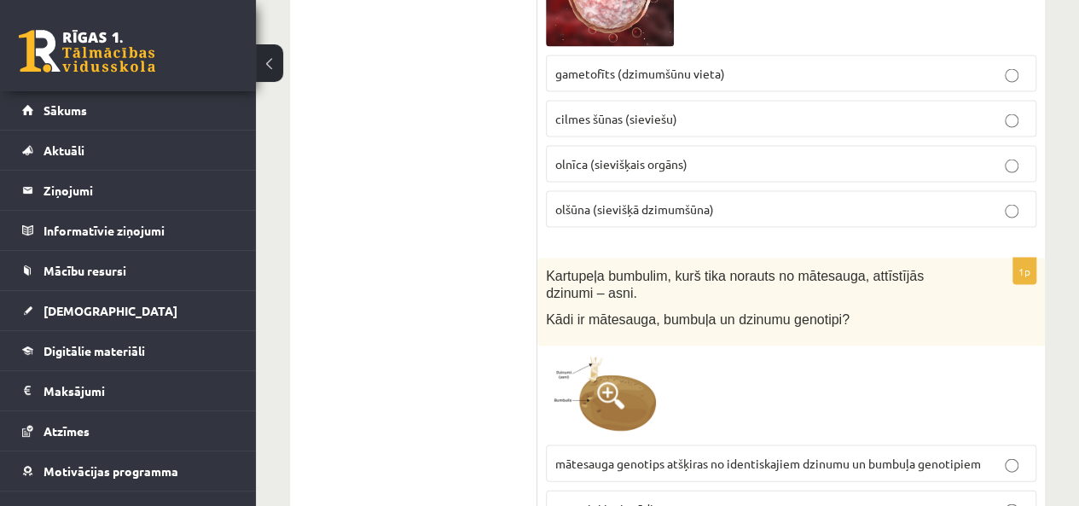
click at [636, 500] on span "genotipi ir vienādi" at bounding box center [604, 507] width 98 height 15
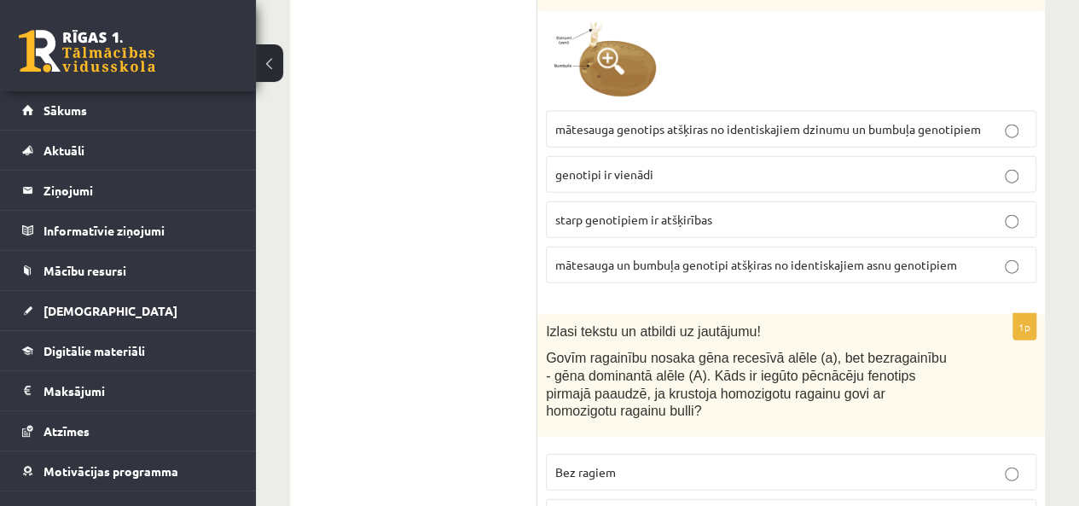
scroll to position [8379, 0]
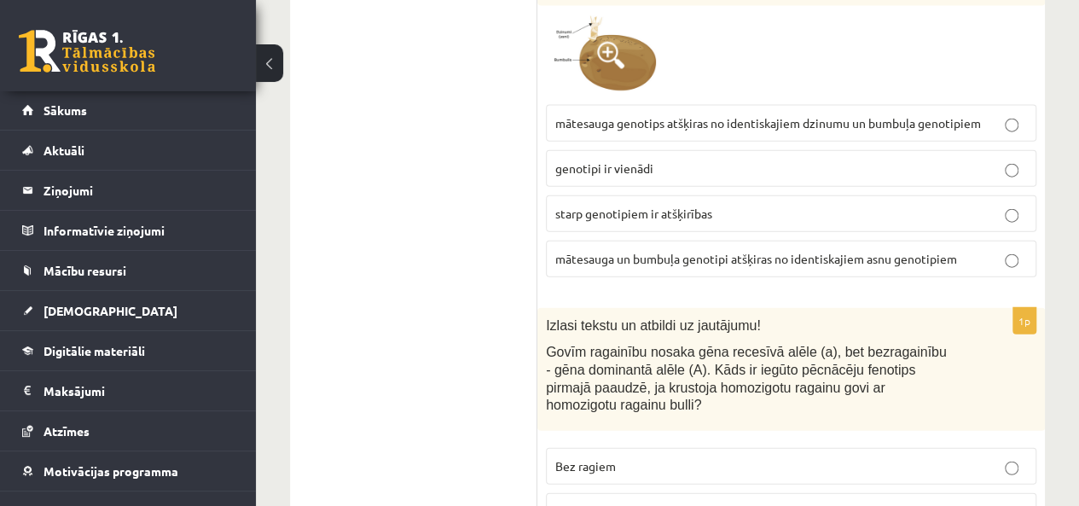
click at [697, 503] on p "Ir ragi" at bounding box center [791, 512] width 472 height 18
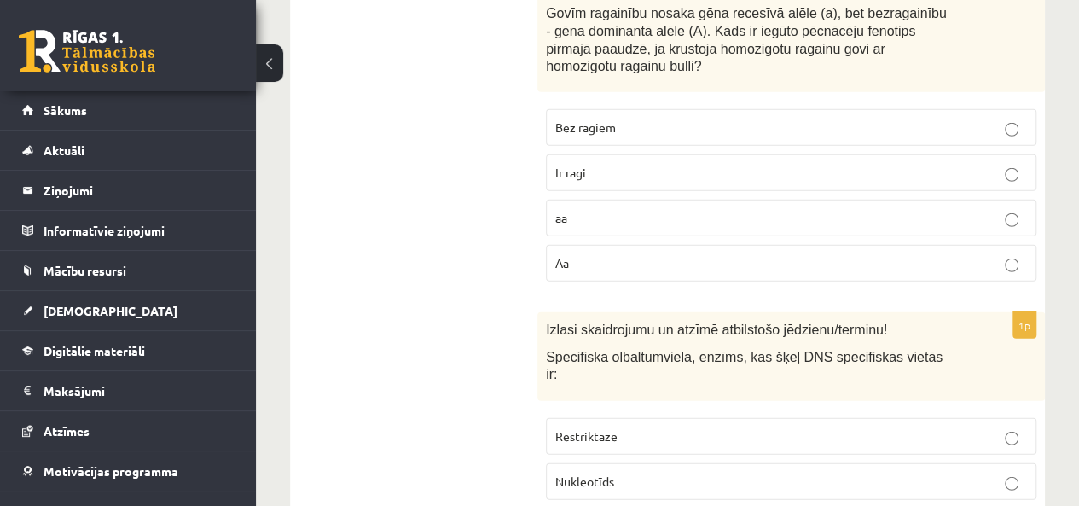
scroll to position [8718, 0]
click at [641, 427] on p "Restriktāze" at bounding box center [791, 436] width 472 height 18
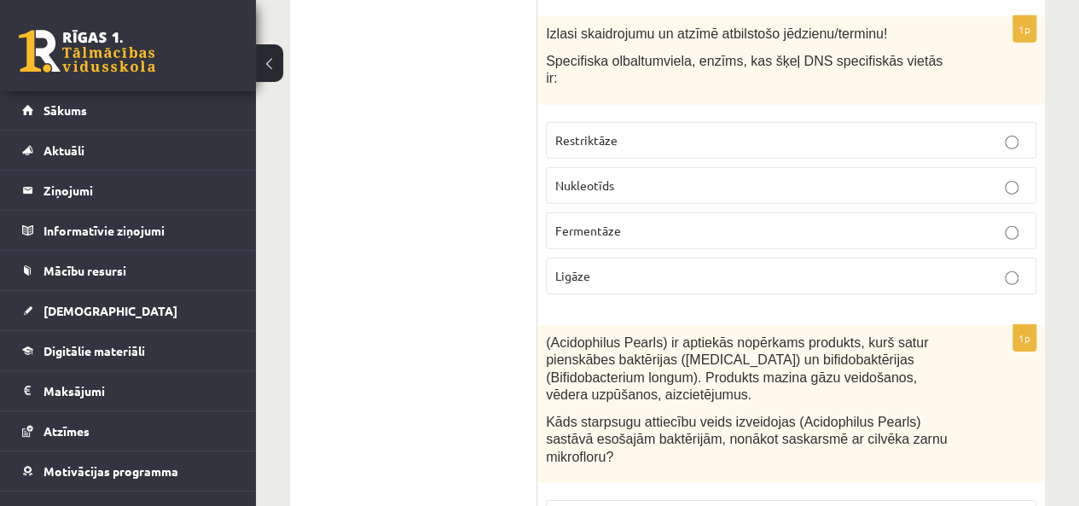
scroll to position [9018, 0]
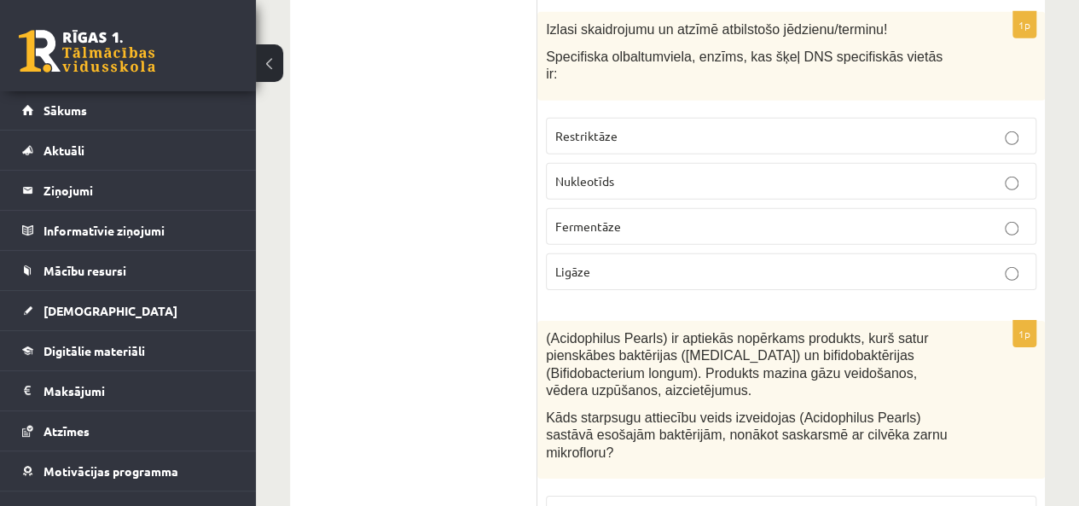
click at [644, 505] on p "Neitrālisms" at bounding box center [791, 514] width 472 height 18
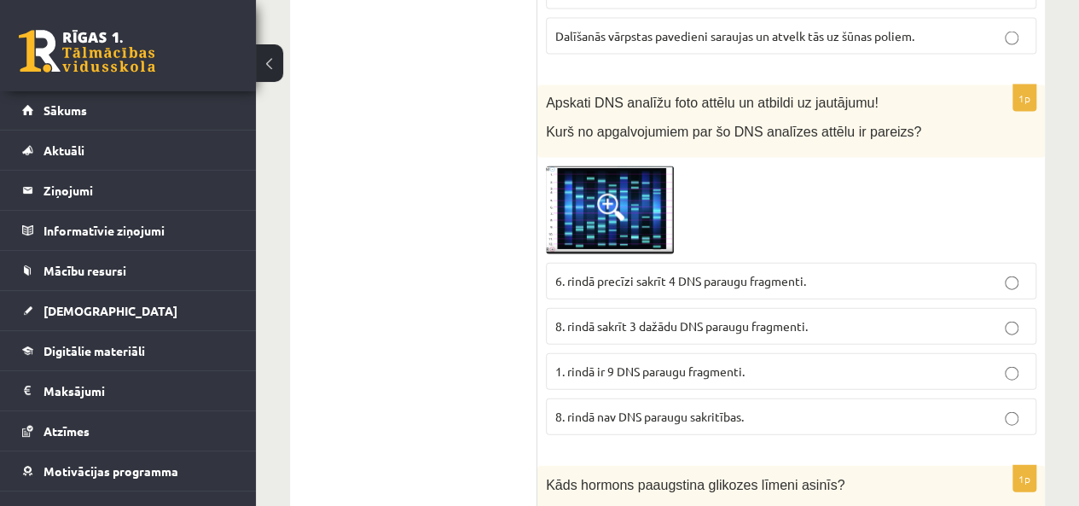
scroll to position [1835, 0]
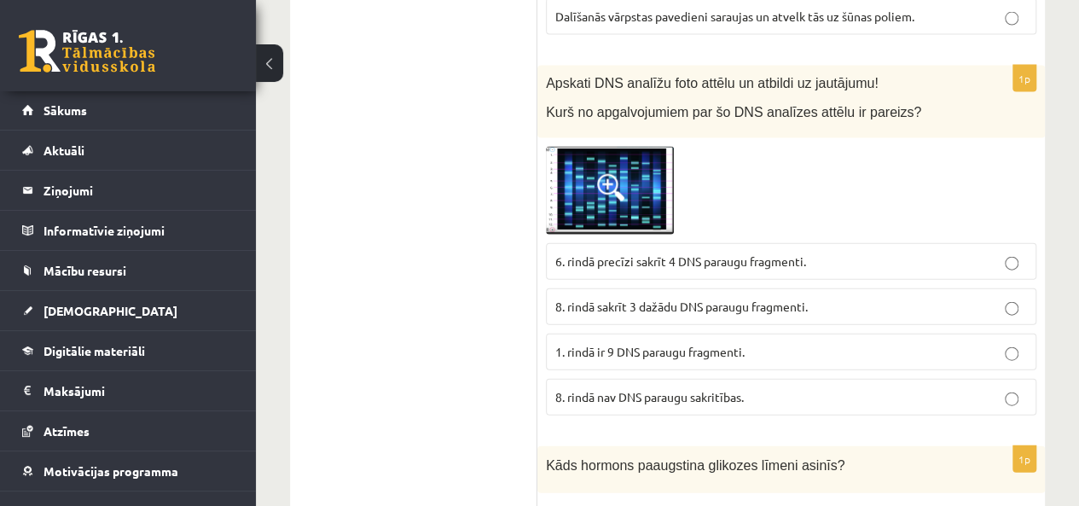
click at [625, 165] on img at bounding box center [610, 191] width 128 height 89
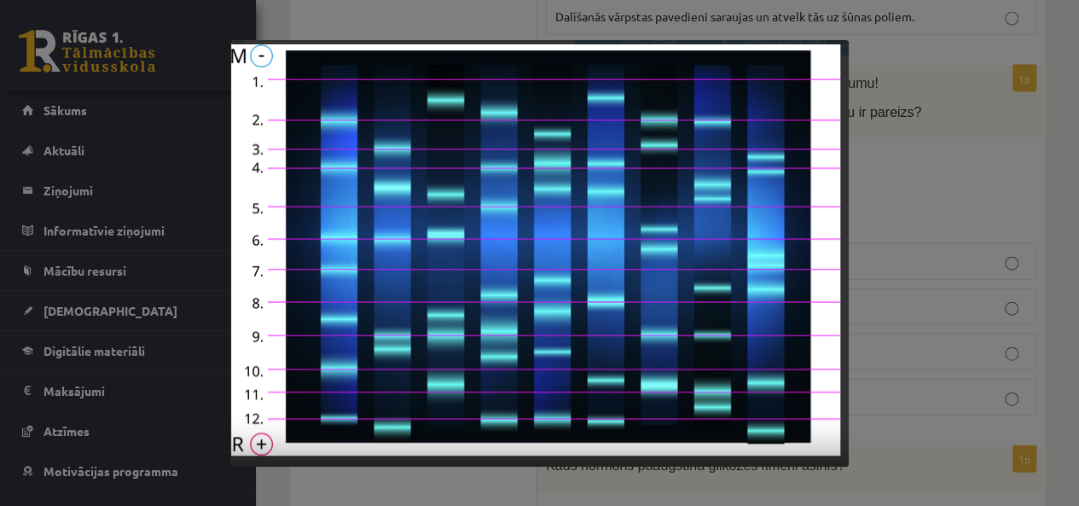
click at [868, 121] on div at bounding box center [539, 253] width 1079 height 506
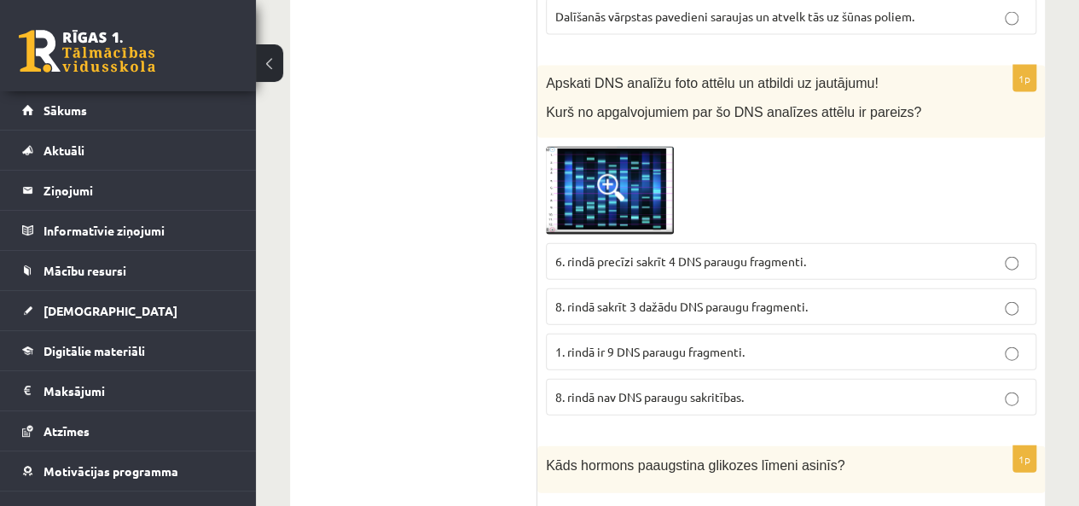
click at [630, 156] on img at bounding box center [610, 191] width 128 height 89
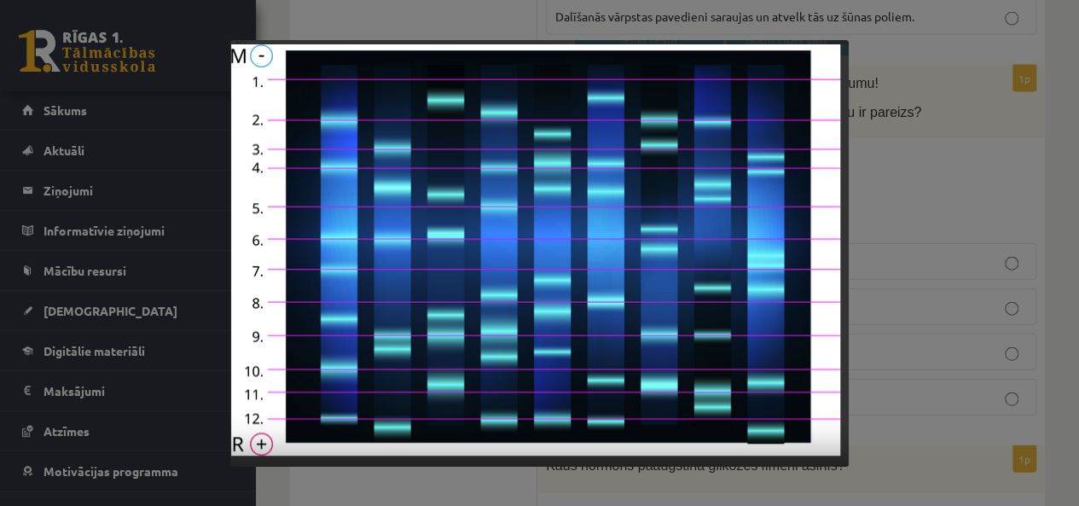
click at [943, 81] on div at bounding box center [539, 253] width 1079 height 506
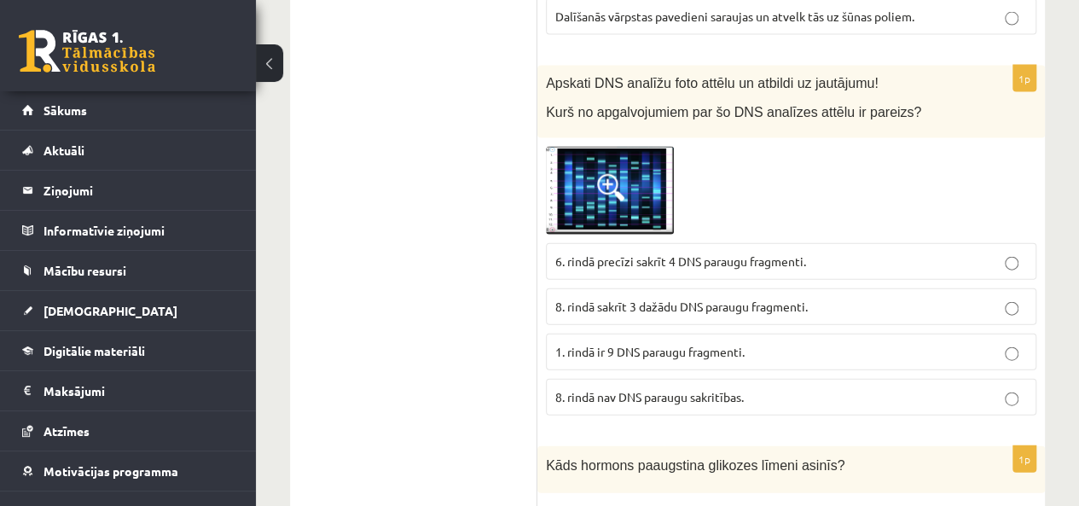
click at [598, 174] on span at bounding box center [610, 187] width 27 height 27
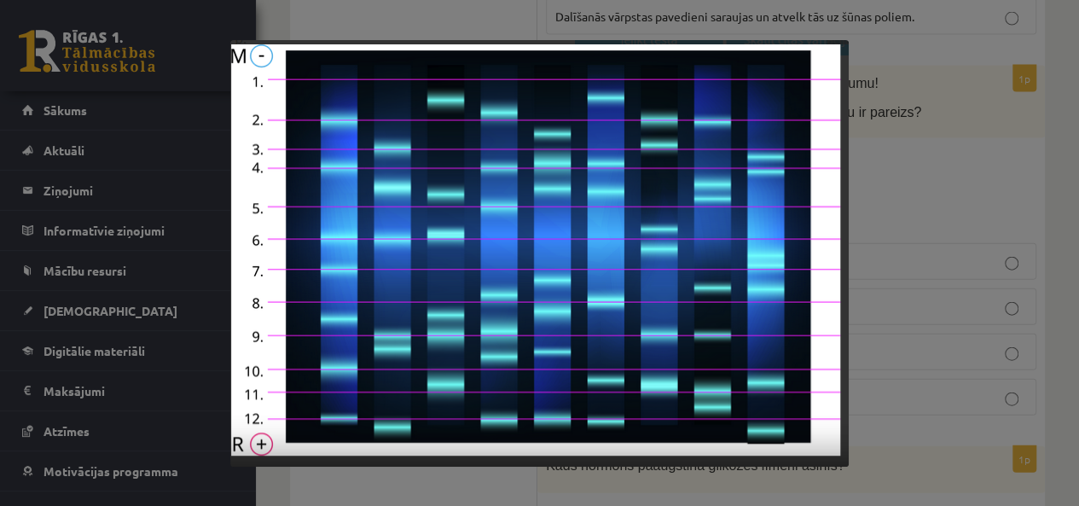
click at [749, 267] on img at bounding box center [539, 253] width 618 height 427
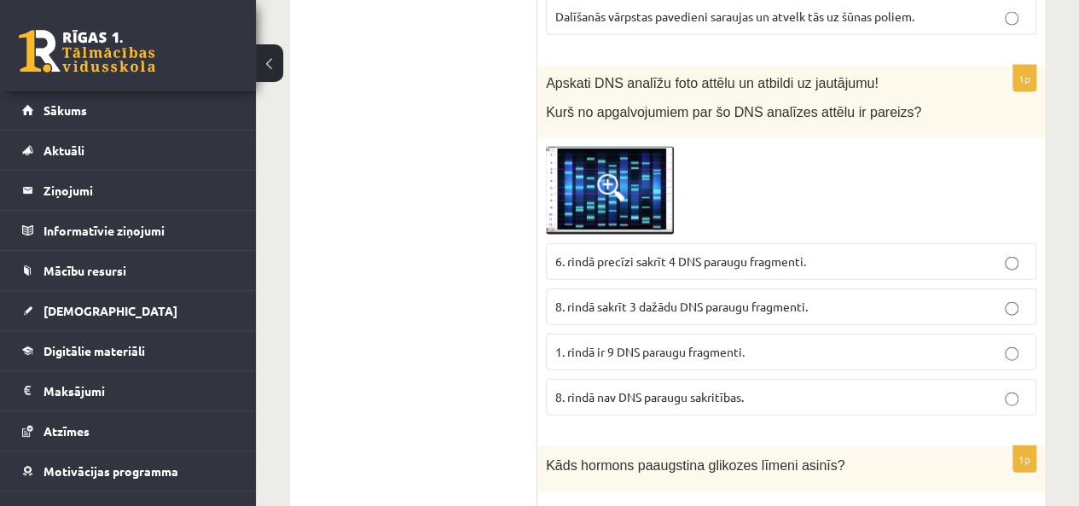
click at [621, 174] on span at bounding box center [610, 187] width 27 height 27
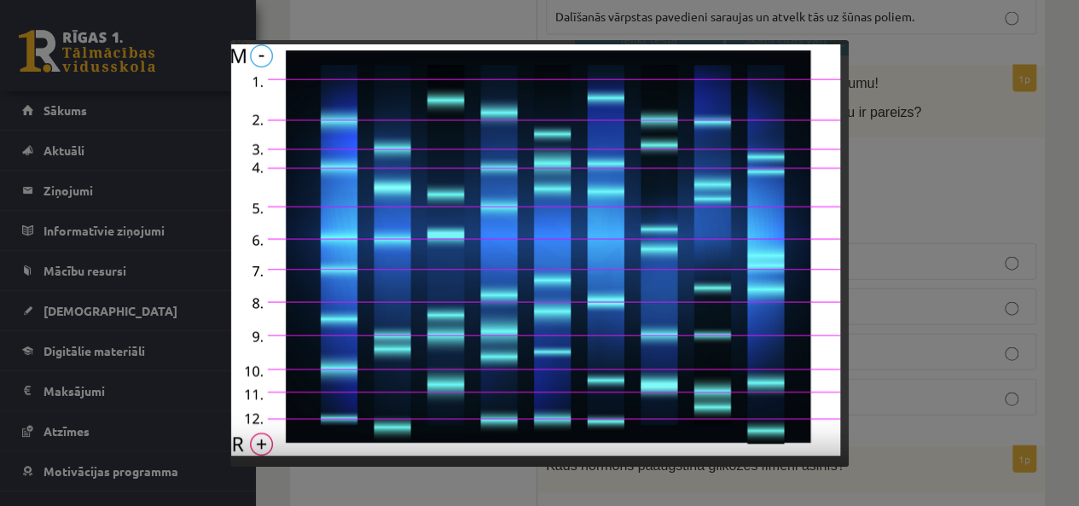
click at [621, 157] on img at bounding box center [539, 253] width 618 height 427
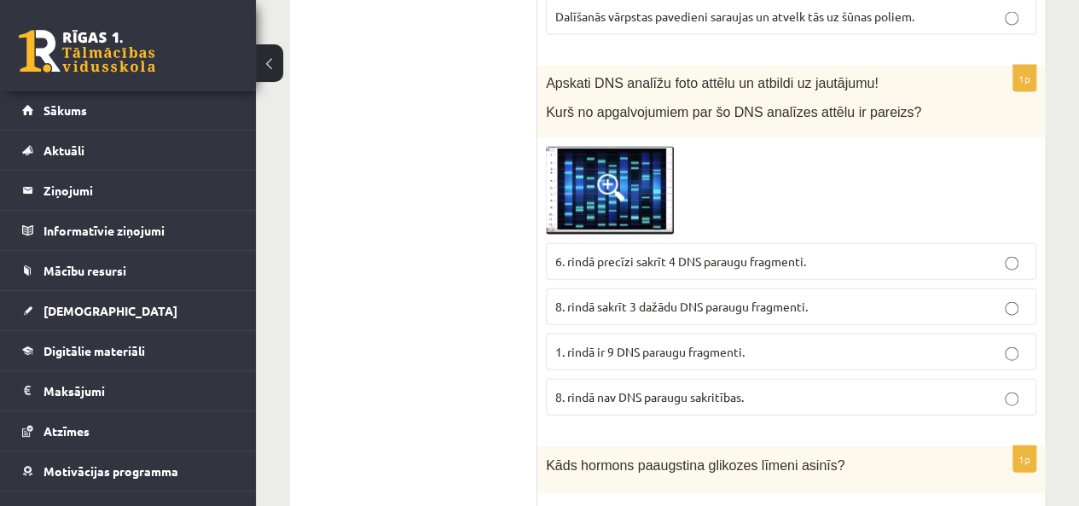
click at [613, 174] on span at bounding box center [610, 187] width 27 height 27
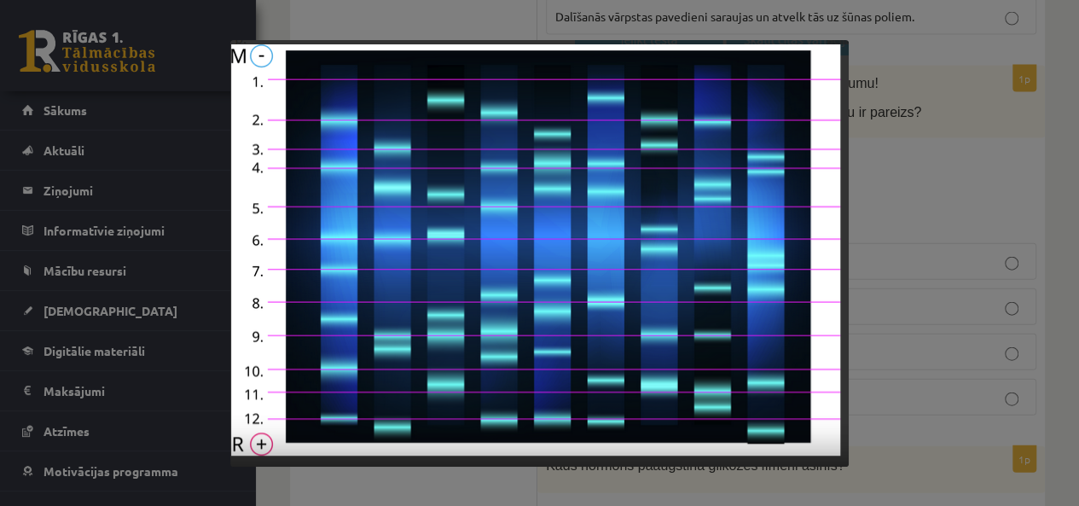
click at [847, 73] on img at bounding box center [539, 253] width 618 height 427
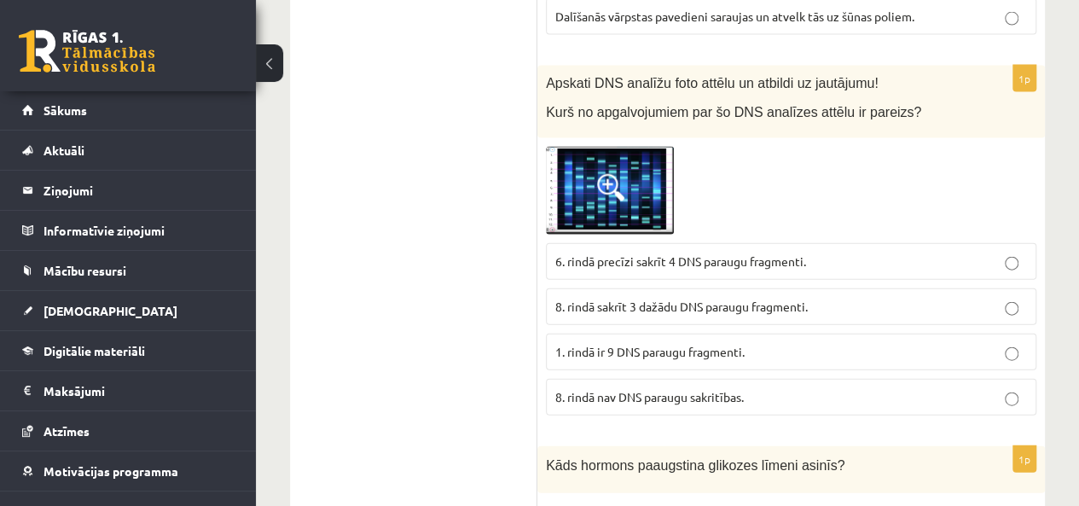
click at [619, 176] on img at bounding box center [610, 191] width 128 height 89
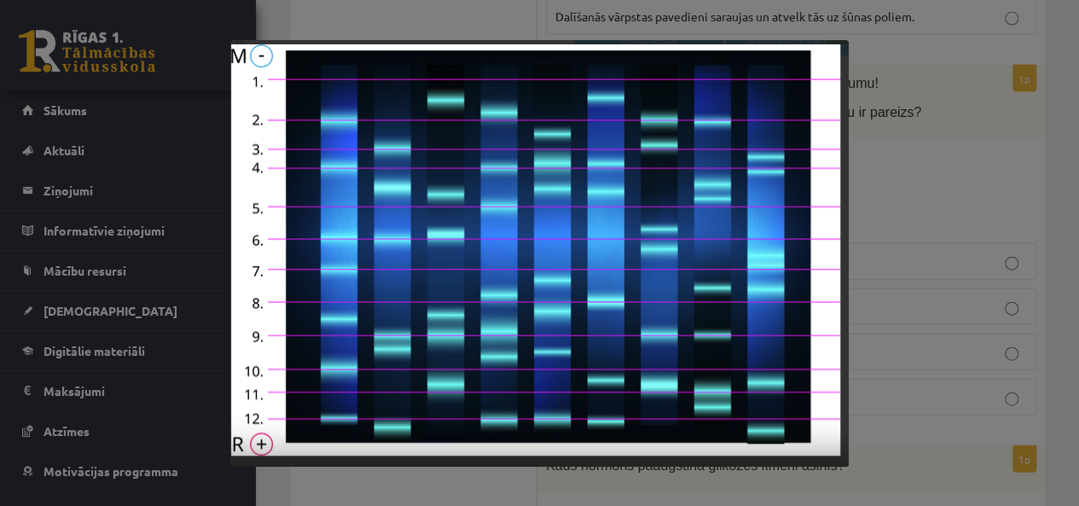
click at [454, 83] on img at bounding box center [539, 253] width 618 height 427
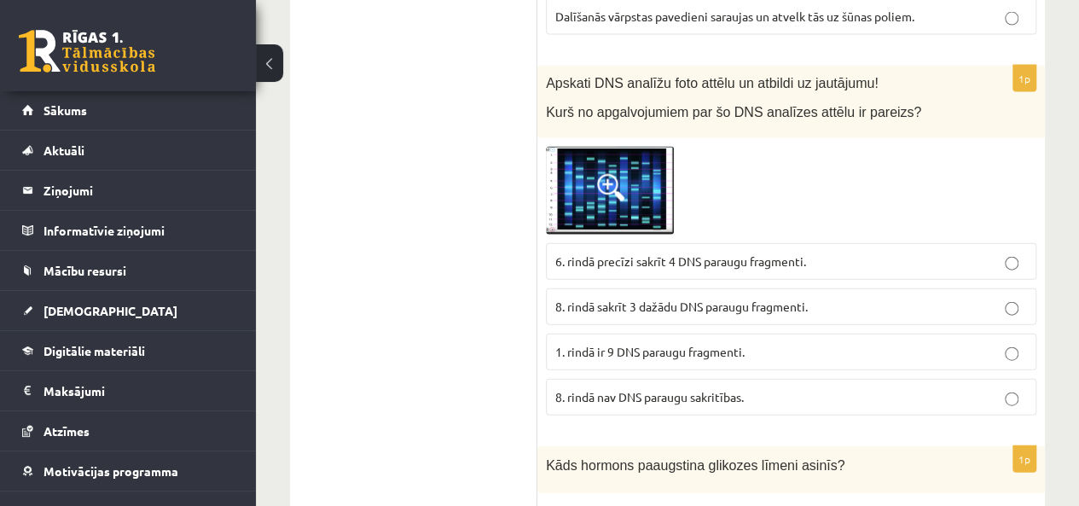
click at [631, 178] on img at bounding box center [610, 191] width 128 height 89
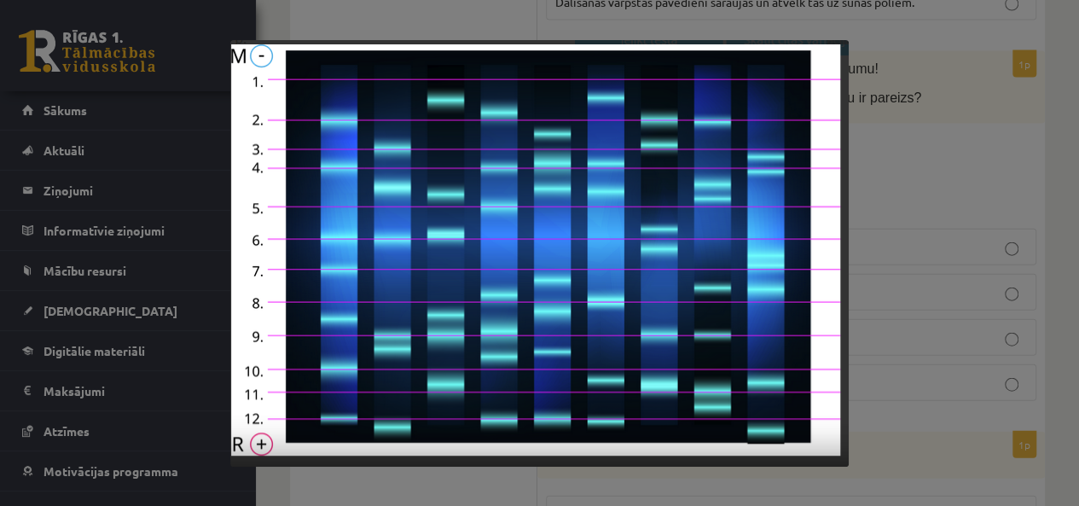
scroll to position [1851, 0]
click at [867, 49] on div at bounding box center [539, 253] width 1079 height 506
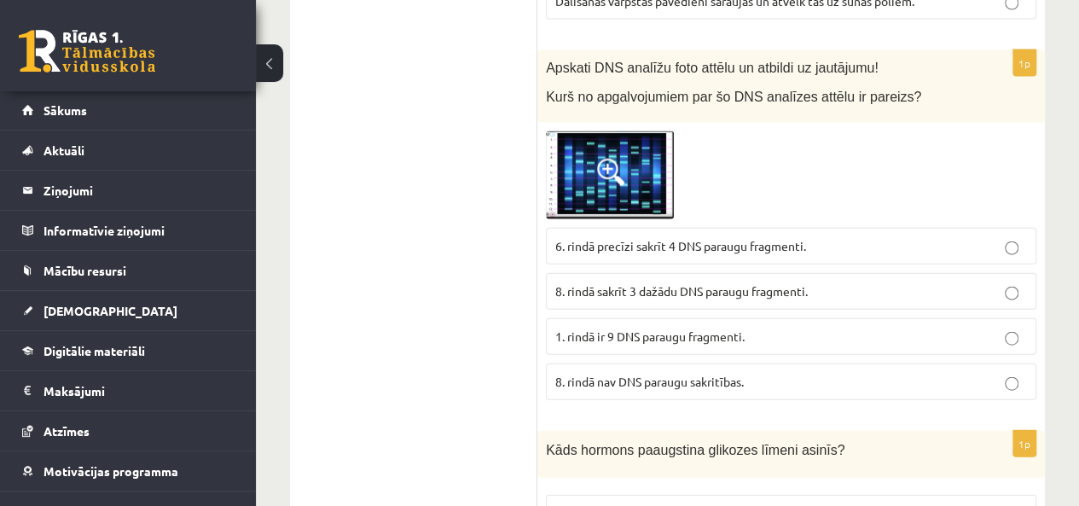
click at [642, 363] on label "8. rindā nav DNS paraugu sakritības." at bounding box center [791, 381] width 491 height 37
click at [616, 273] on label "8. rindā sakrīt 3 dažādu DNS paraugu fragmenti." at bounding box center [791, 291] width 491 height 37
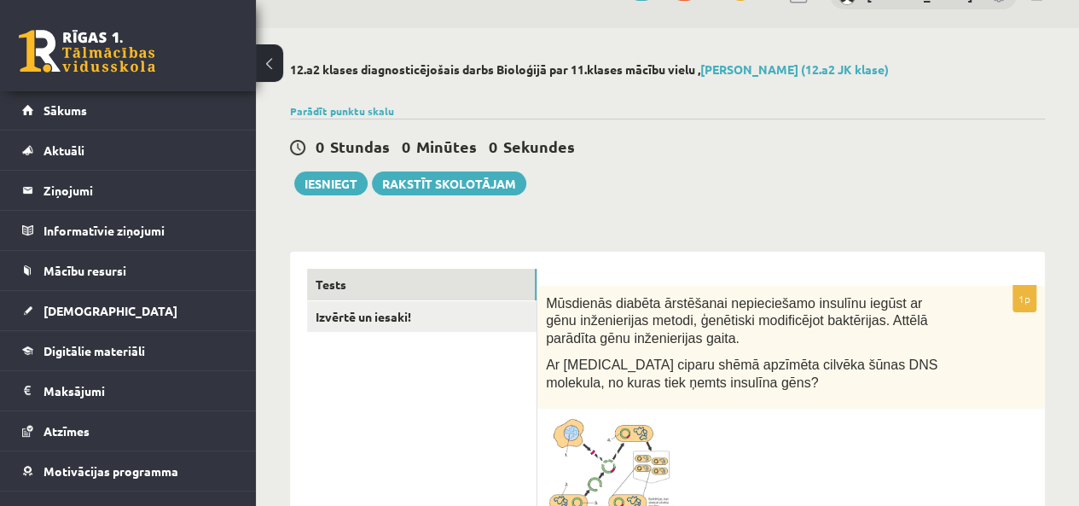
scroll to position [0, 0]
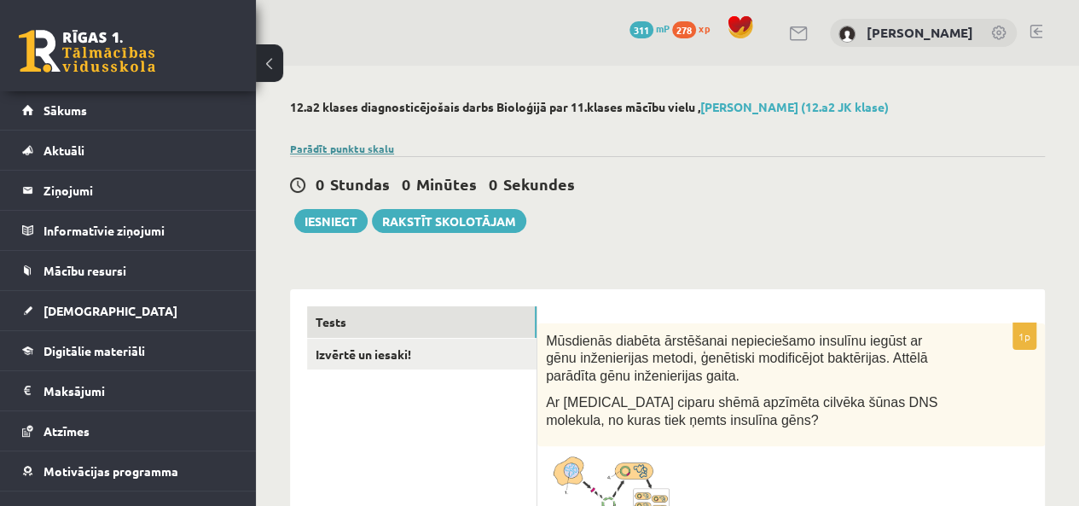
click at [322, 149] on link "Parādīt punktu skalu" at bounding box center [342, 149] width 104 height 14
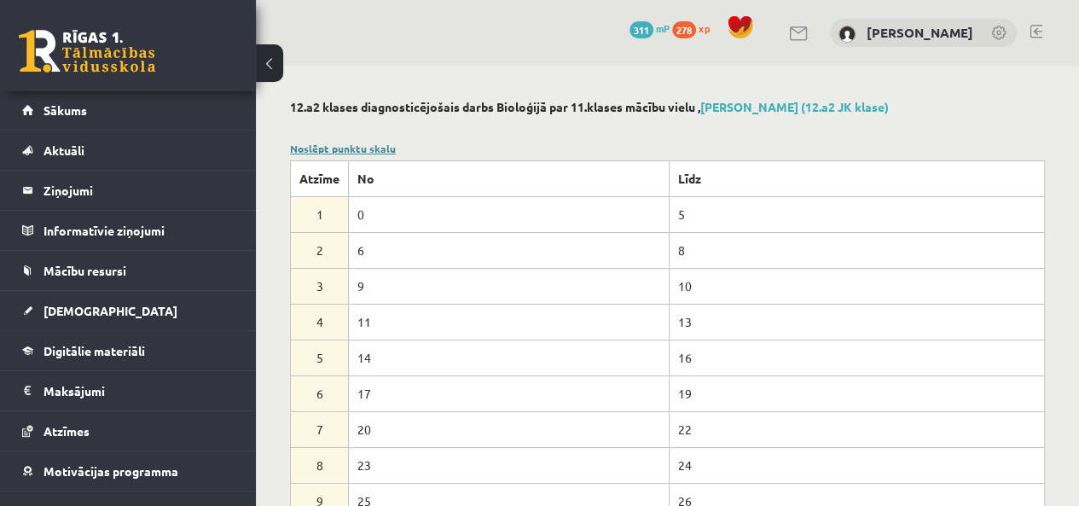
click at [341, 142] on link "Noslēpt punktu skalu" at bounding box center [343, 149] width 106 height 14
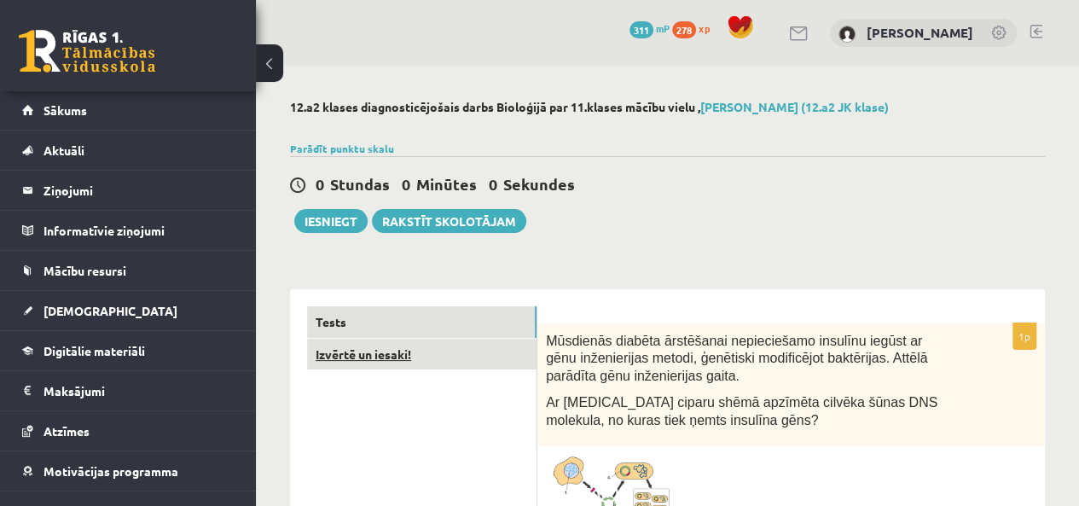
click at [322, 366] on link "Izvērtē un iesaki!" at bounding box center [422, 355] width 230 height 32
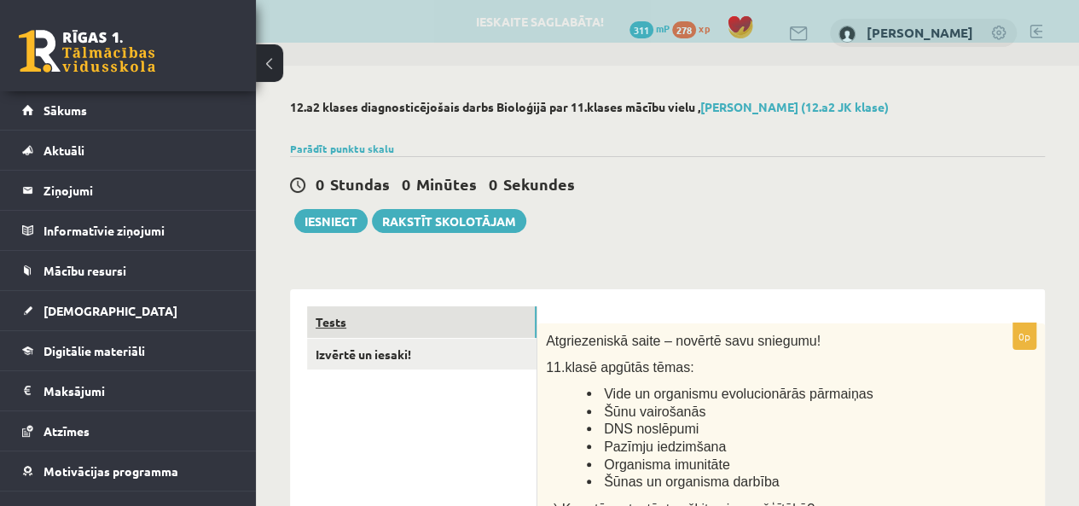
click at [323, 334] on link "Tests" at bounding box center [422, 322] width 230 height 32
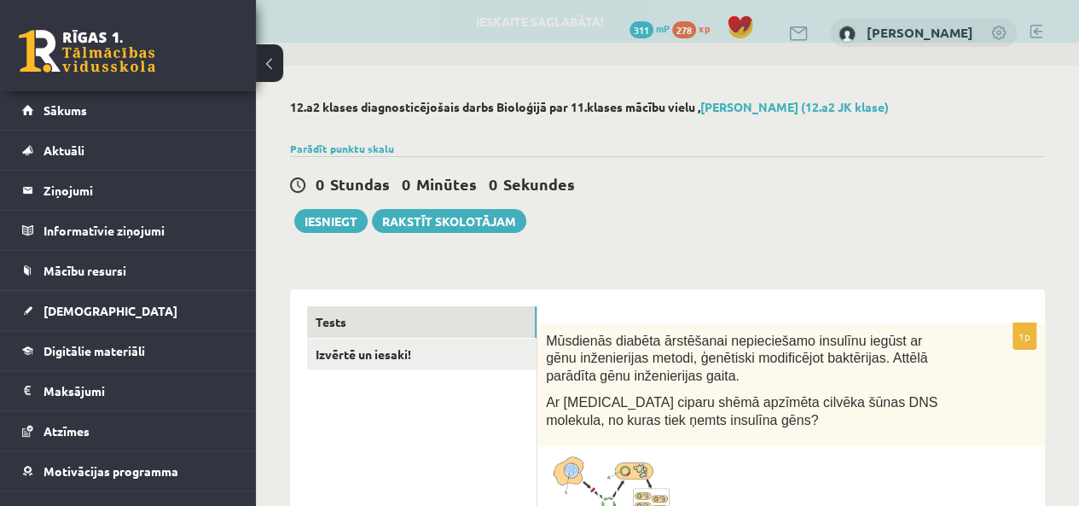
drag, startPoint x: 317, startPoint y: 226, endPoint x: 311, endPoint y: 235, distance: 11.1
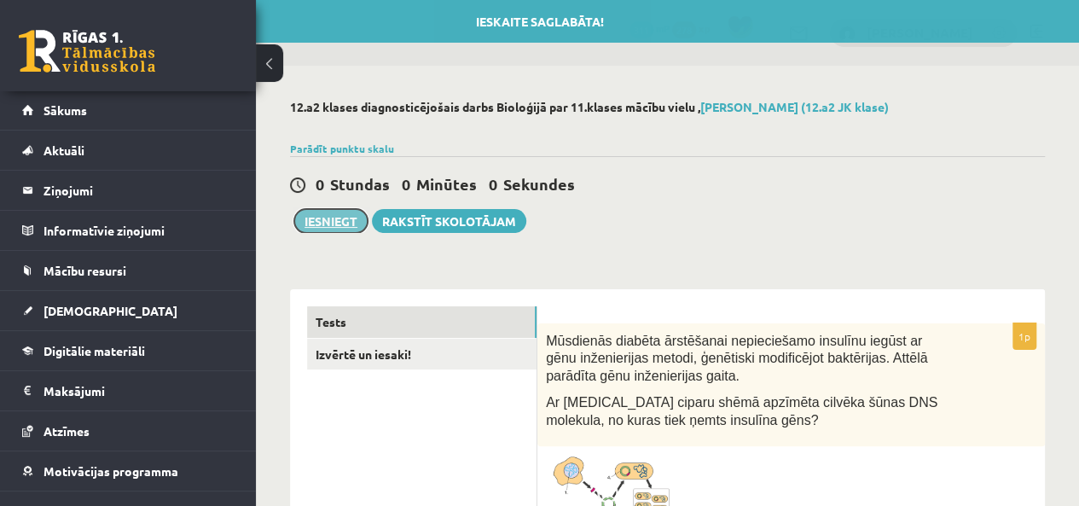
click at [319, 224] on button "Iesniegt" at bounding box center [330, 221] width 73 height 24
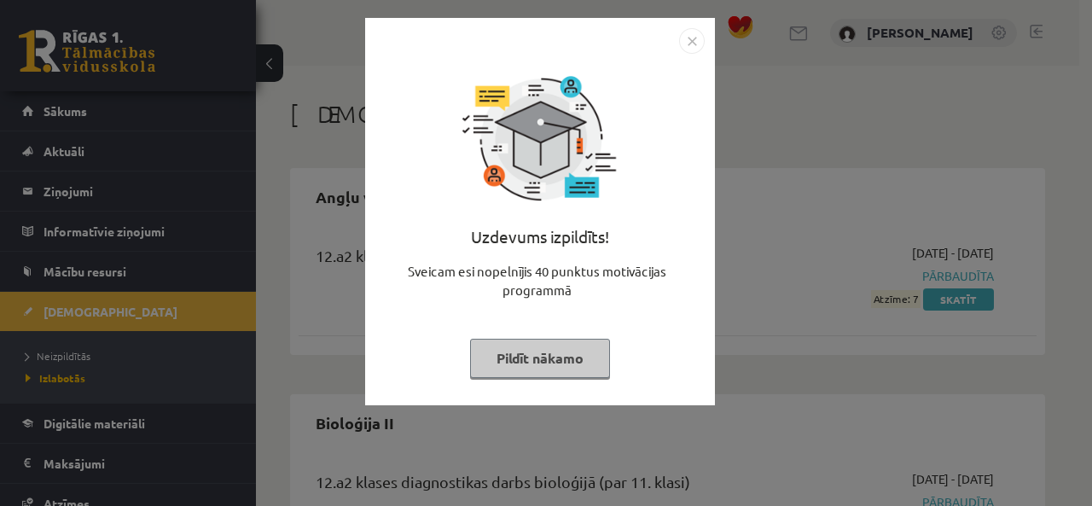
click at [514, 356] on button "Pildīt nākamo" at bounding box center [540, 358] width 140 height 39
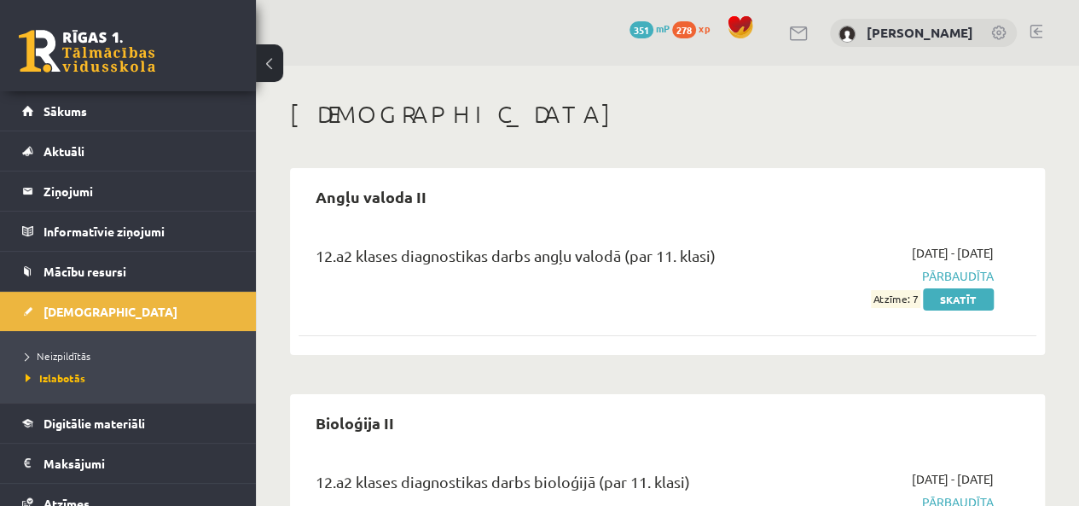
click at [142, 46] on link at bounding box center [87, 51] width 137 height 43
